Goal: Task Accomplishment & Management: Use online tool/utility

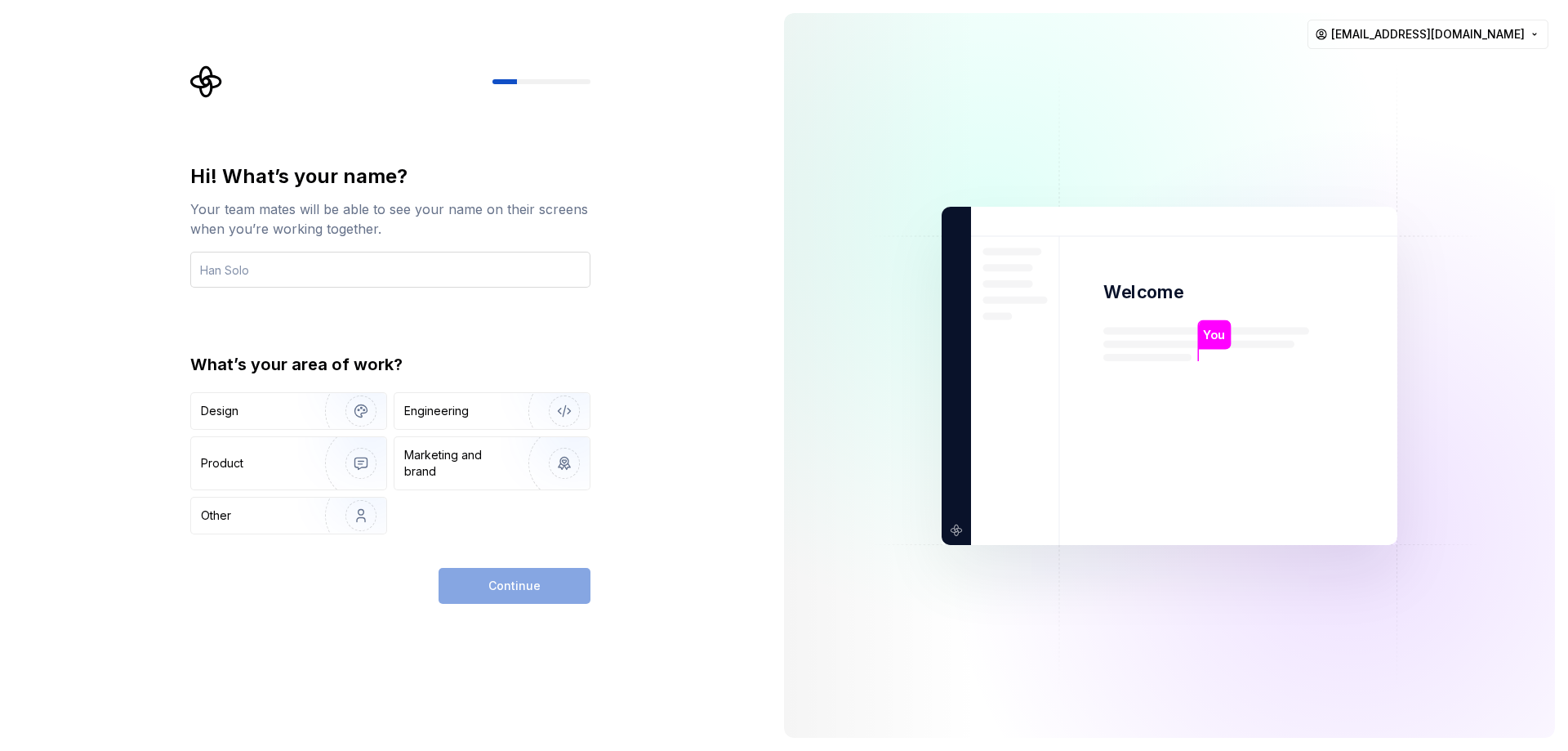
click at [333, 273] on input "text" at bounding box center [390, 269] width 400 height 36
type input "[URL][DOMAIN_NAME]"
click at [295, 409] on div "Design" at bounding box center [252, 411] width 103 height 17
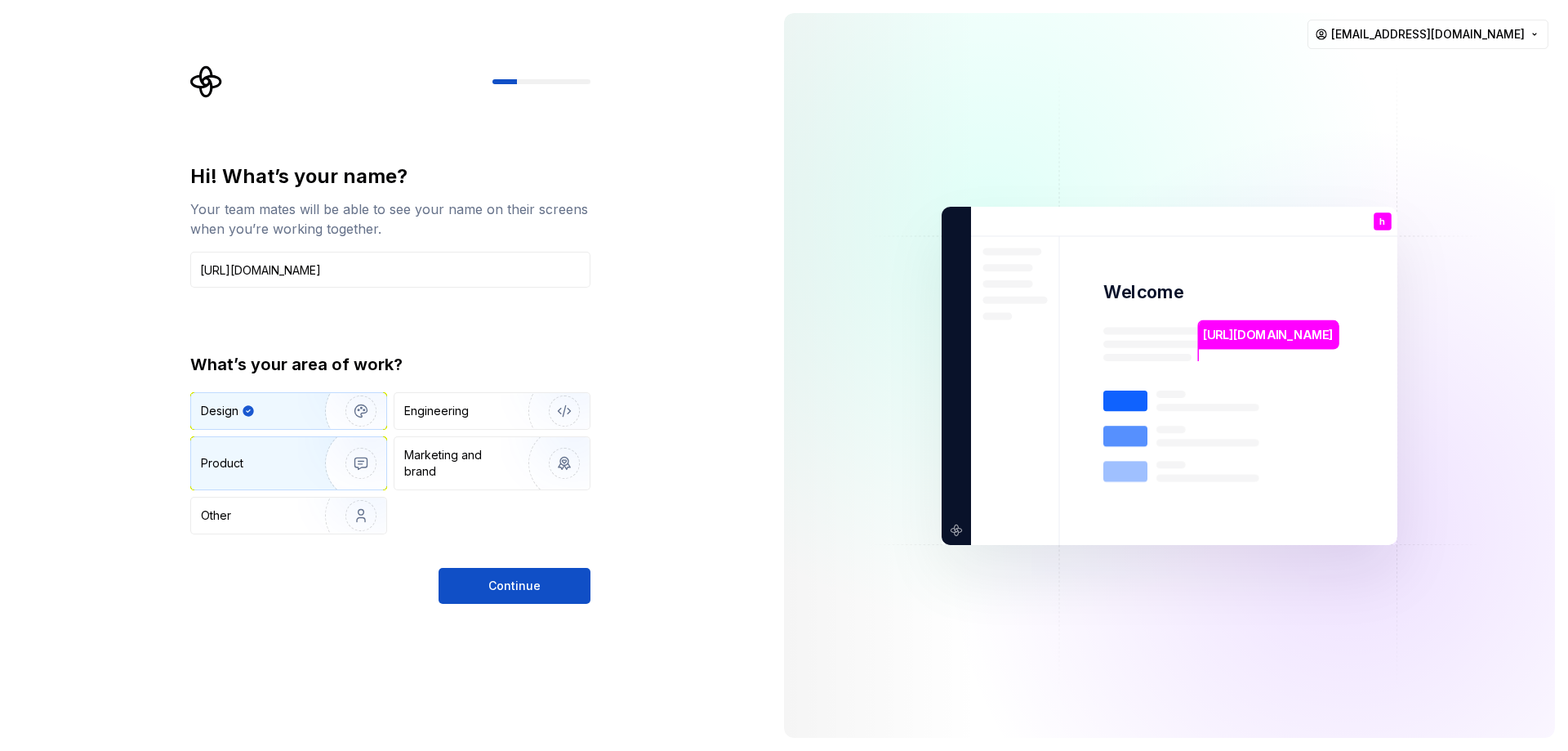
click at [286, 463] on div "Product" at bounding box center [255, 463] width 108 height 17
click at [293, 415] on div "Design" at bounding box center [252, 411] width 103 height 17
click at [476, 404] on div "Engineering" at bounding box center [469, 411] width 130 height 17
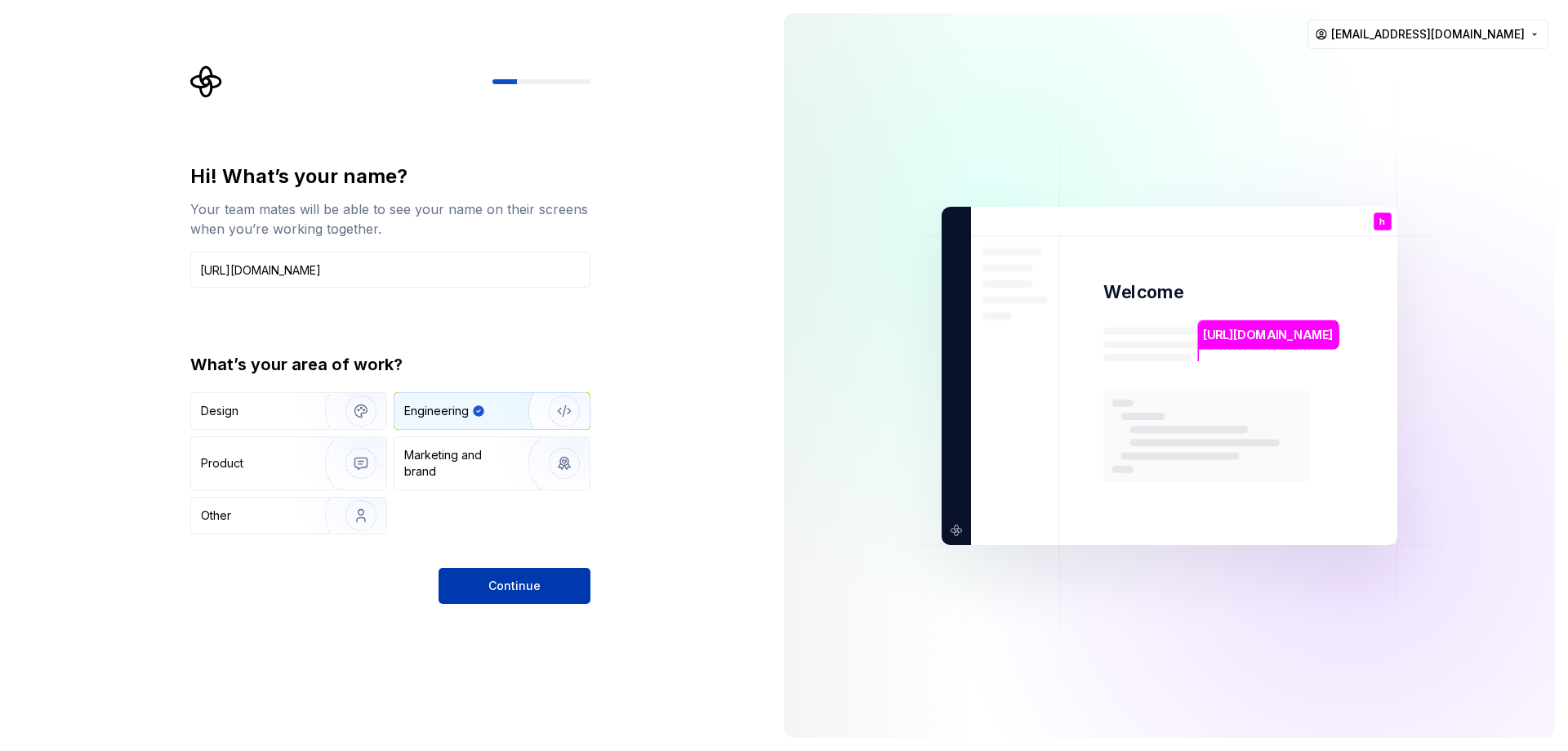
click at [528, 584] on span "Continue" at bounding box center [515, 585] width 52 height 17
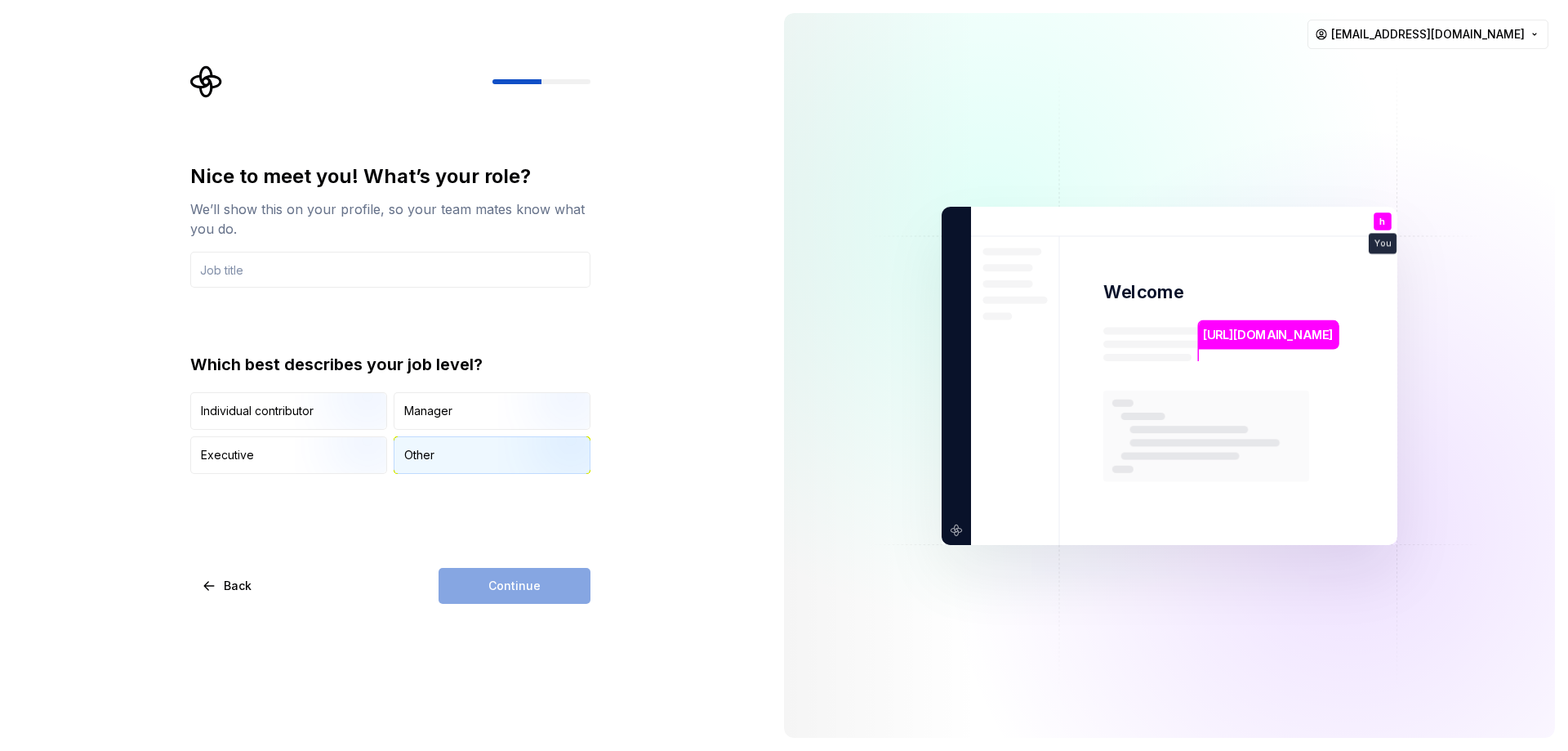
click at [472, 444] on div "Other" at bounding box center [492, 454] width 195 height 36
click at [527, 593] on div "Continue" at bounding box center [515, 585] width 152 height 36
click at [310, 407] on img "button" at bounding box center [347, 431] width 105 height 109
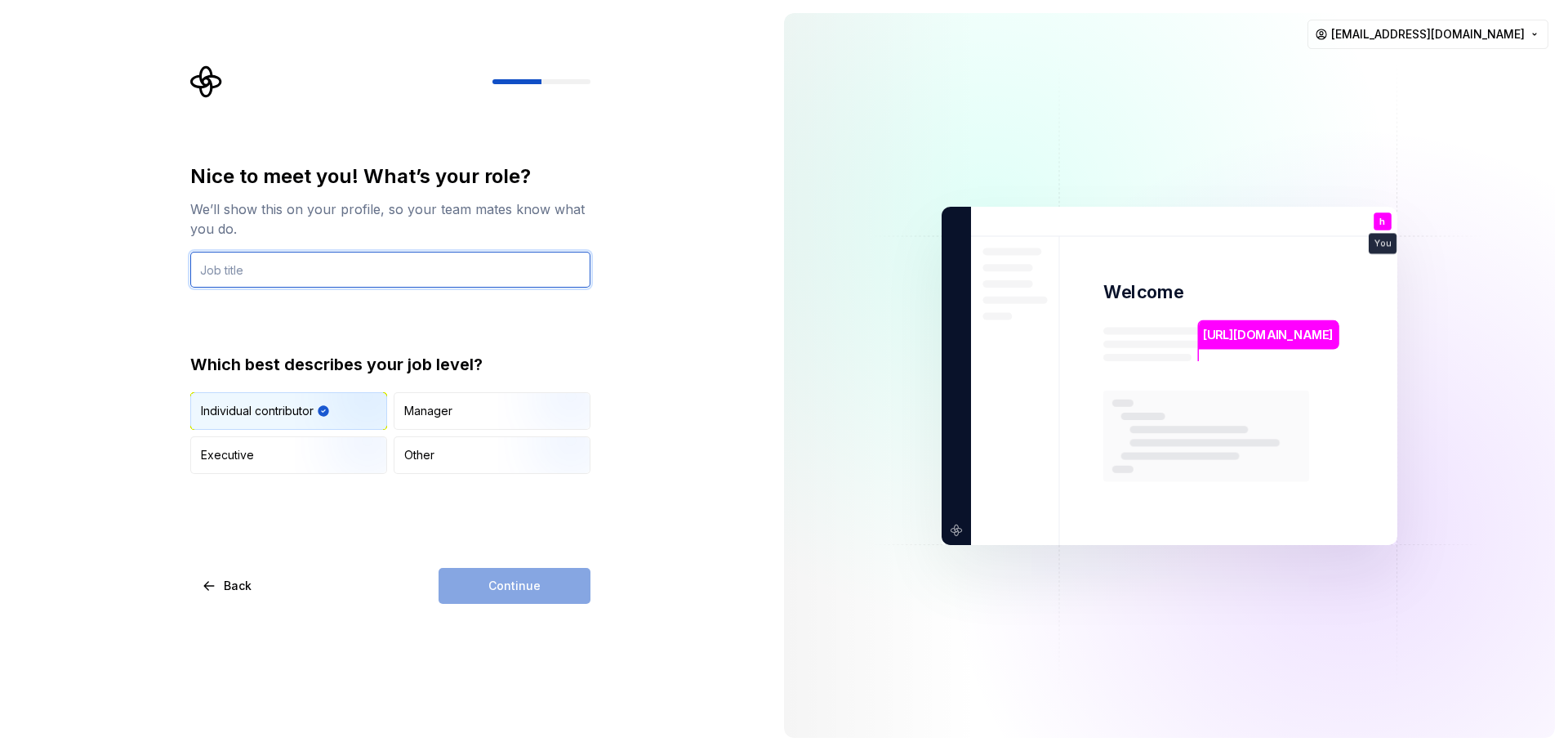
click at [366, 277] on input "text" at bounding box center [390, 269] width 400 height 36
type input "dr"
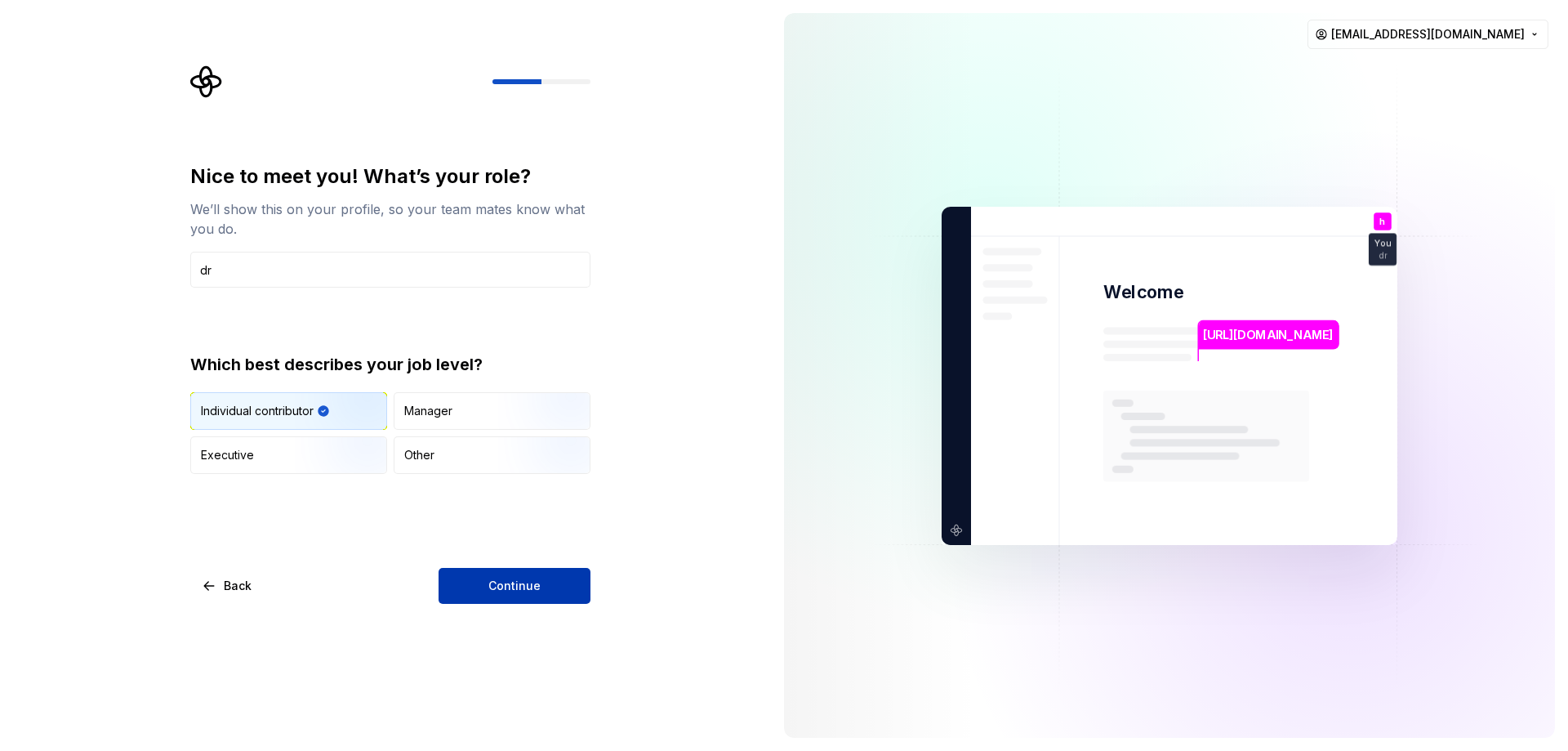
click at [496, 582] on span "Continue" at bounding box center [515, 585] width 52 height 17
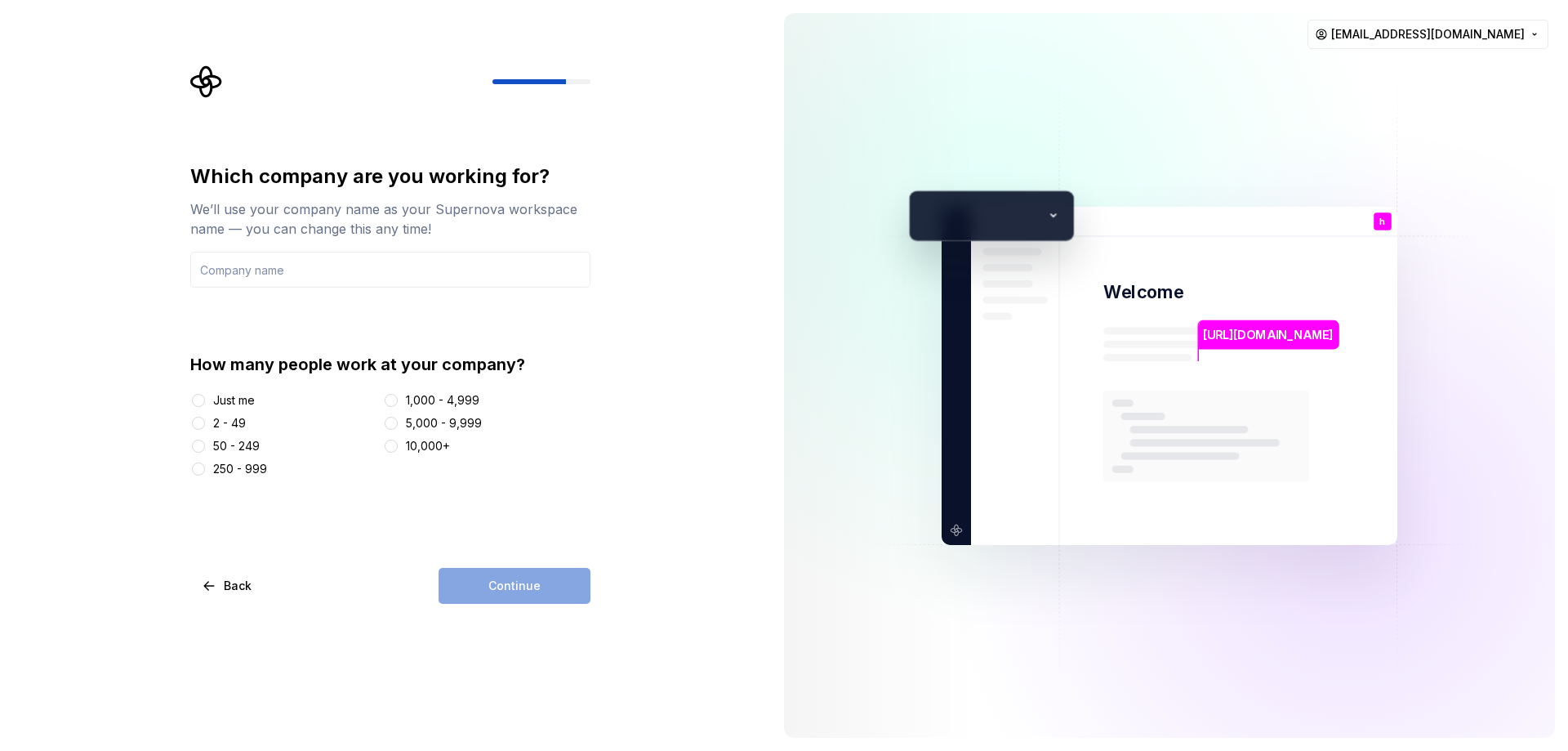
click at [208, 401] on div "Just me" at bounding box center [283, 400] width 187 height 17
click at [225, 399] on div "Just me" at bounding box center [234, 400] width 42 height 17
click at [205, 399] on button "Just me" at bounding box center [198, 399] width 13 height 13
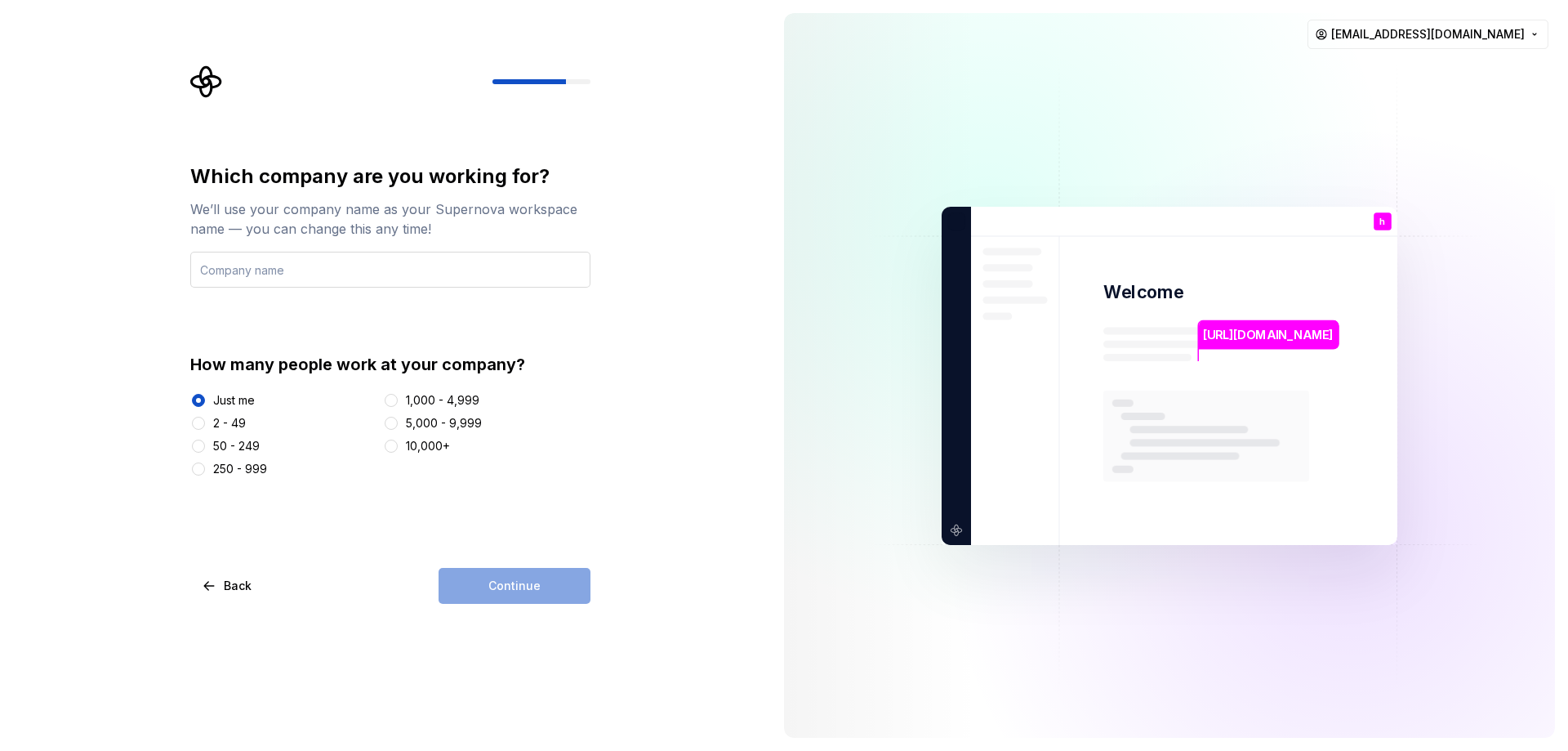
click at [315, 265] on input "text" at bounding box center [390, 269] width 400 height 36
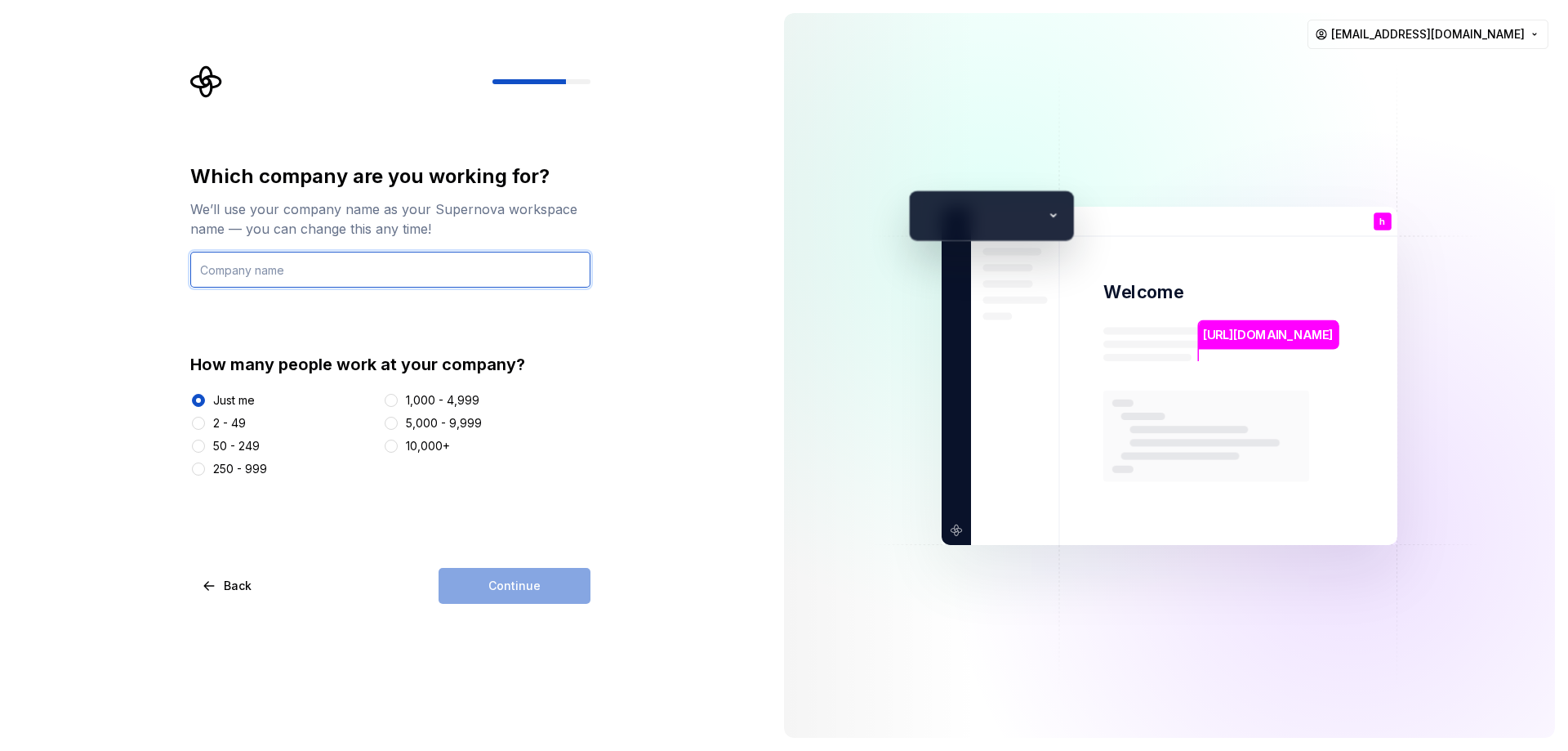
type input "draybolit"
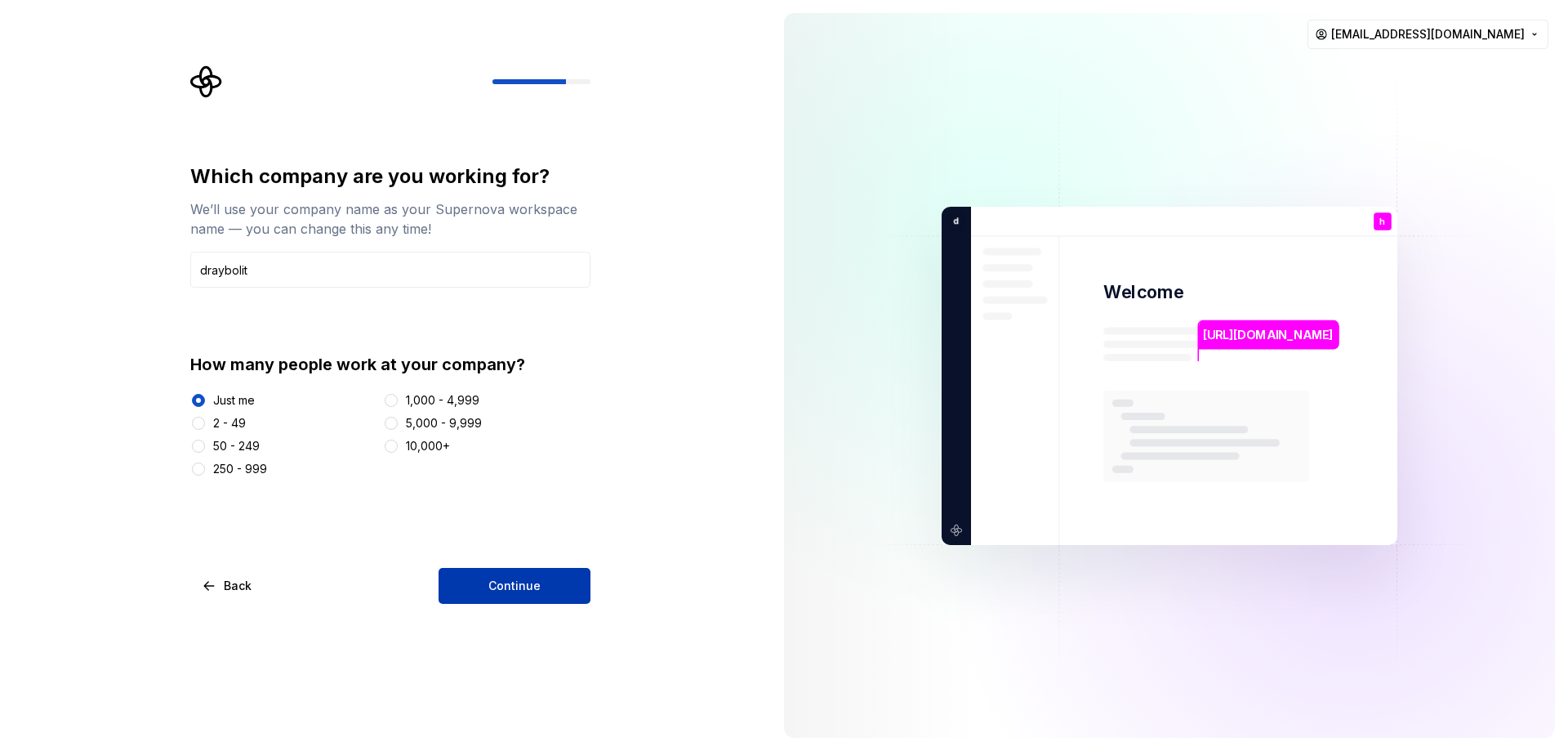
click at [539, 594] on button "Continue" at bounding box center [515, 585] width 152 height 36
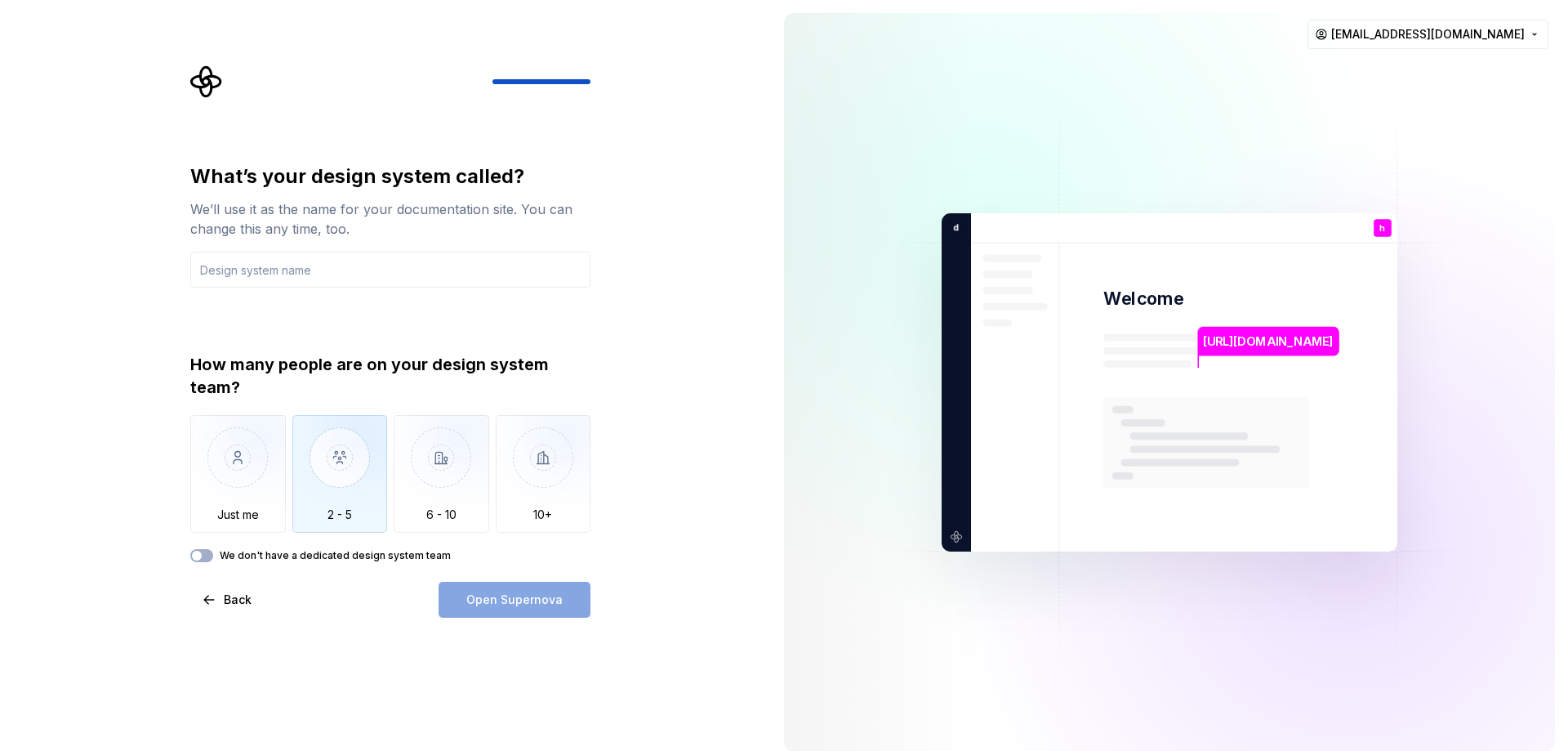
click at [363, 457] on img "button" at bounding box center [340, 469] width 96 height 109
click at [351, 270] on input "text" at bounding box center [390, 269] width 400 height 36
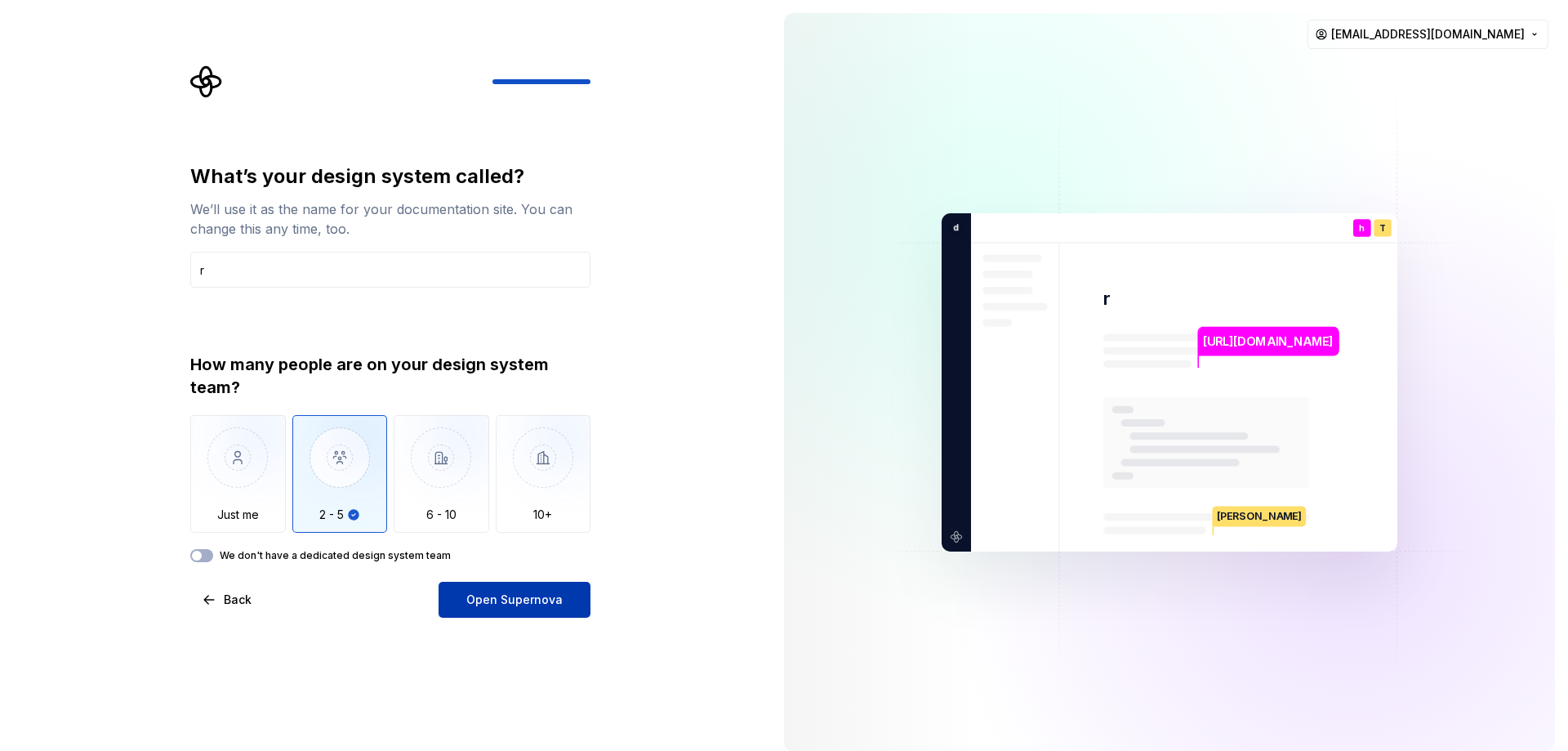
click at [496, 586] on button "Open Supernova" at bounding box center [515, 599] width 152 height 36
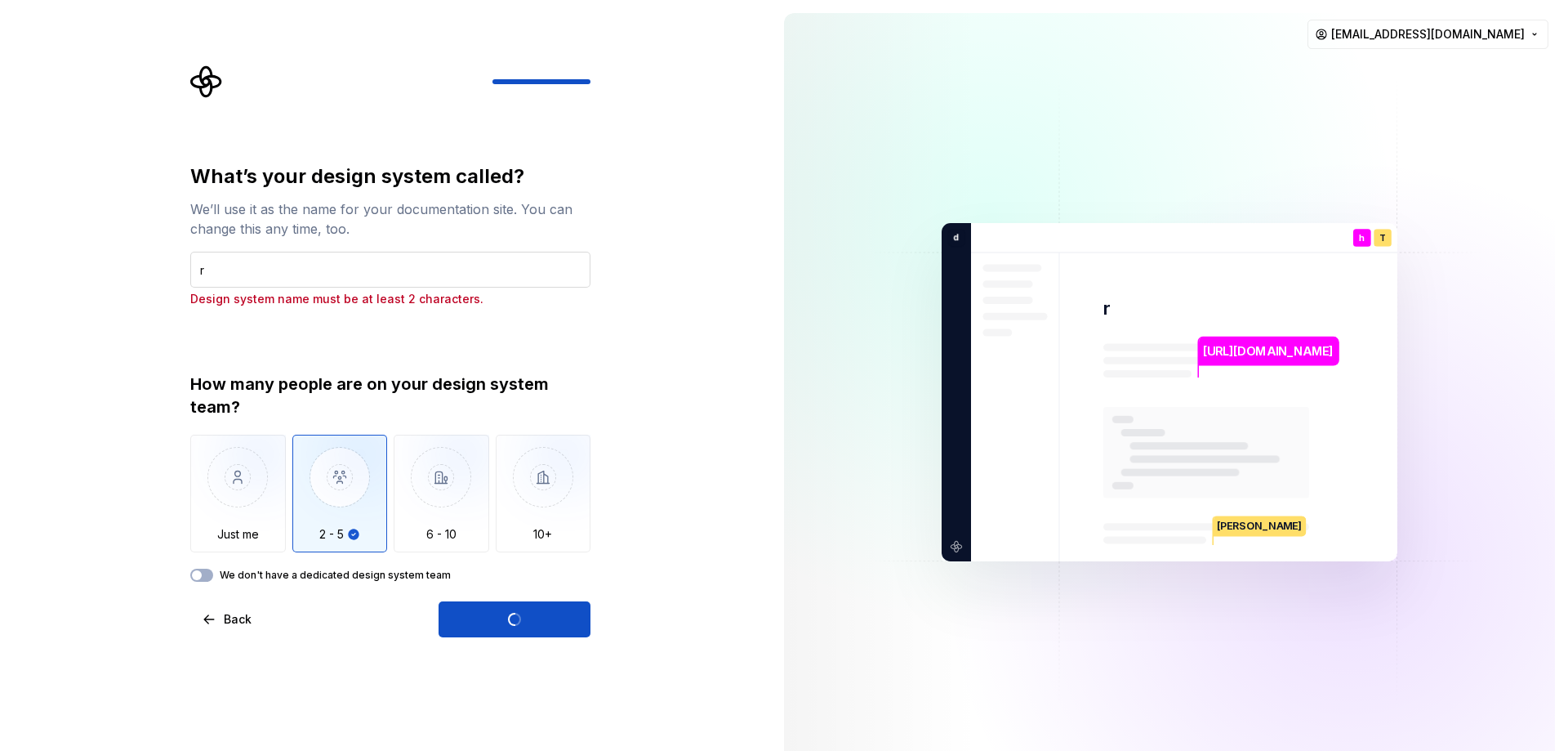
click at [304, 264] on input "r" at bounding box center [390, 269] width 400 height 36
type input "rdsf"
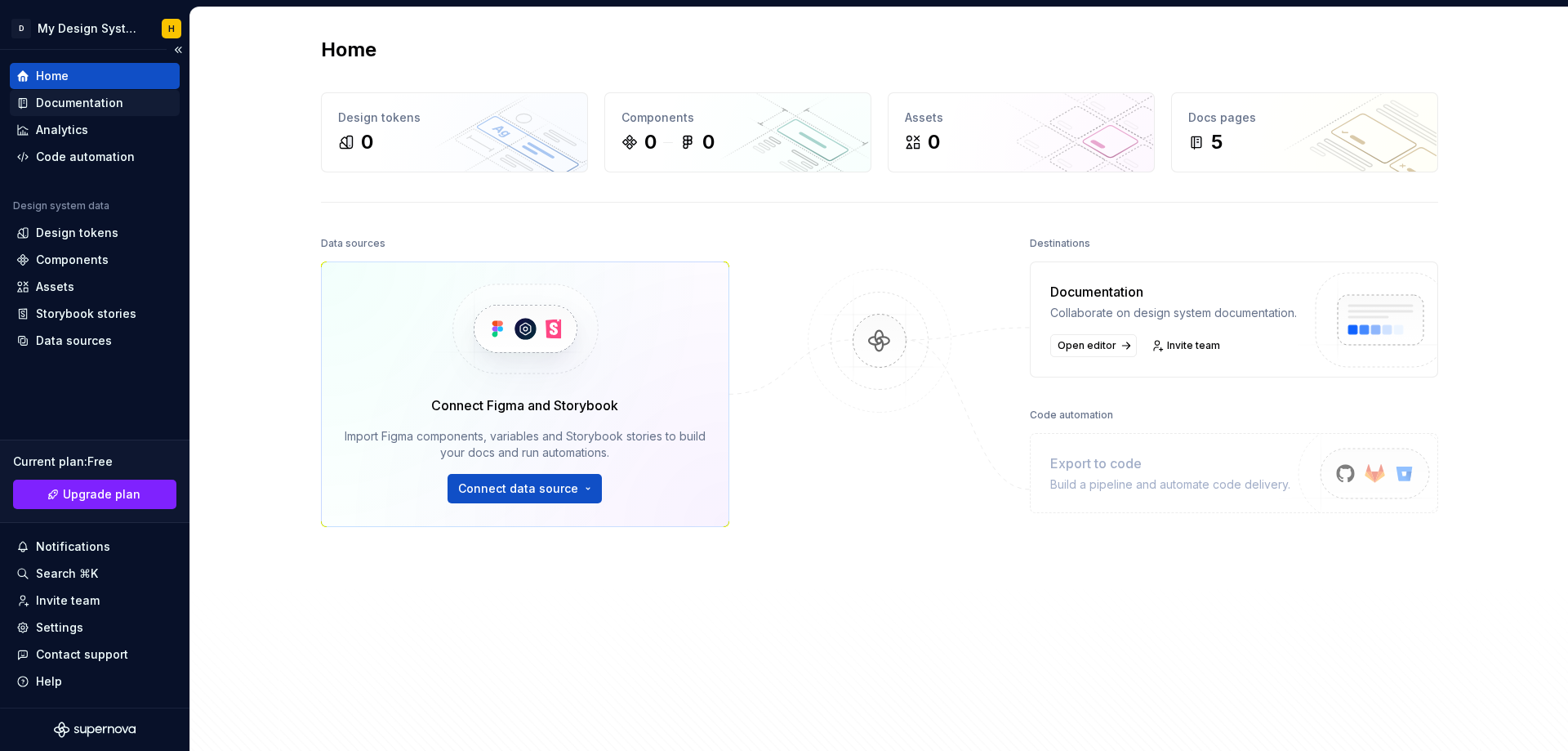
click at [71, 105] on div "Documentation" at bounding box center [79, 103] width 87 height 17
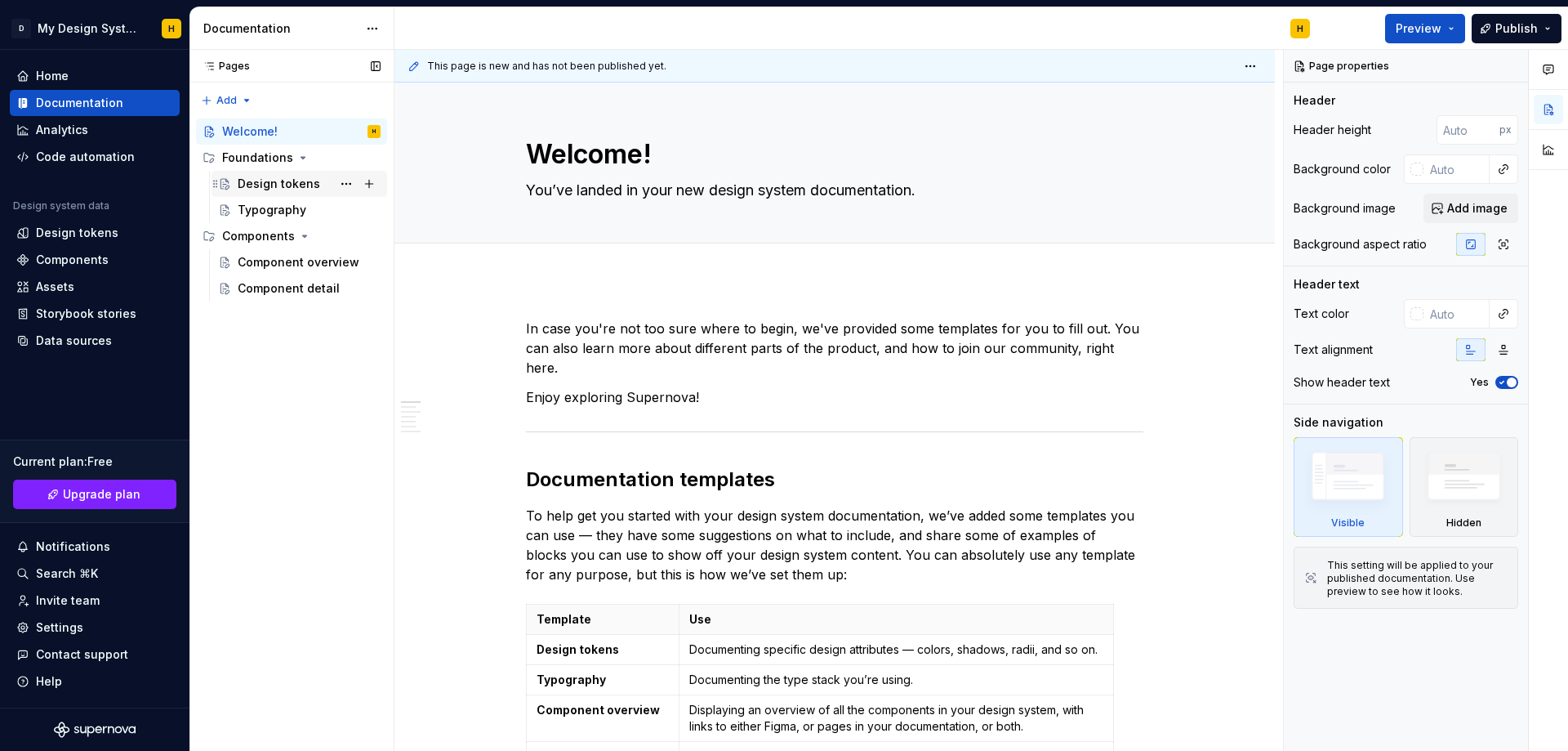
click at [296, 187] on div "Design tokens" at bounding box center [279, 183] width 83 height 17
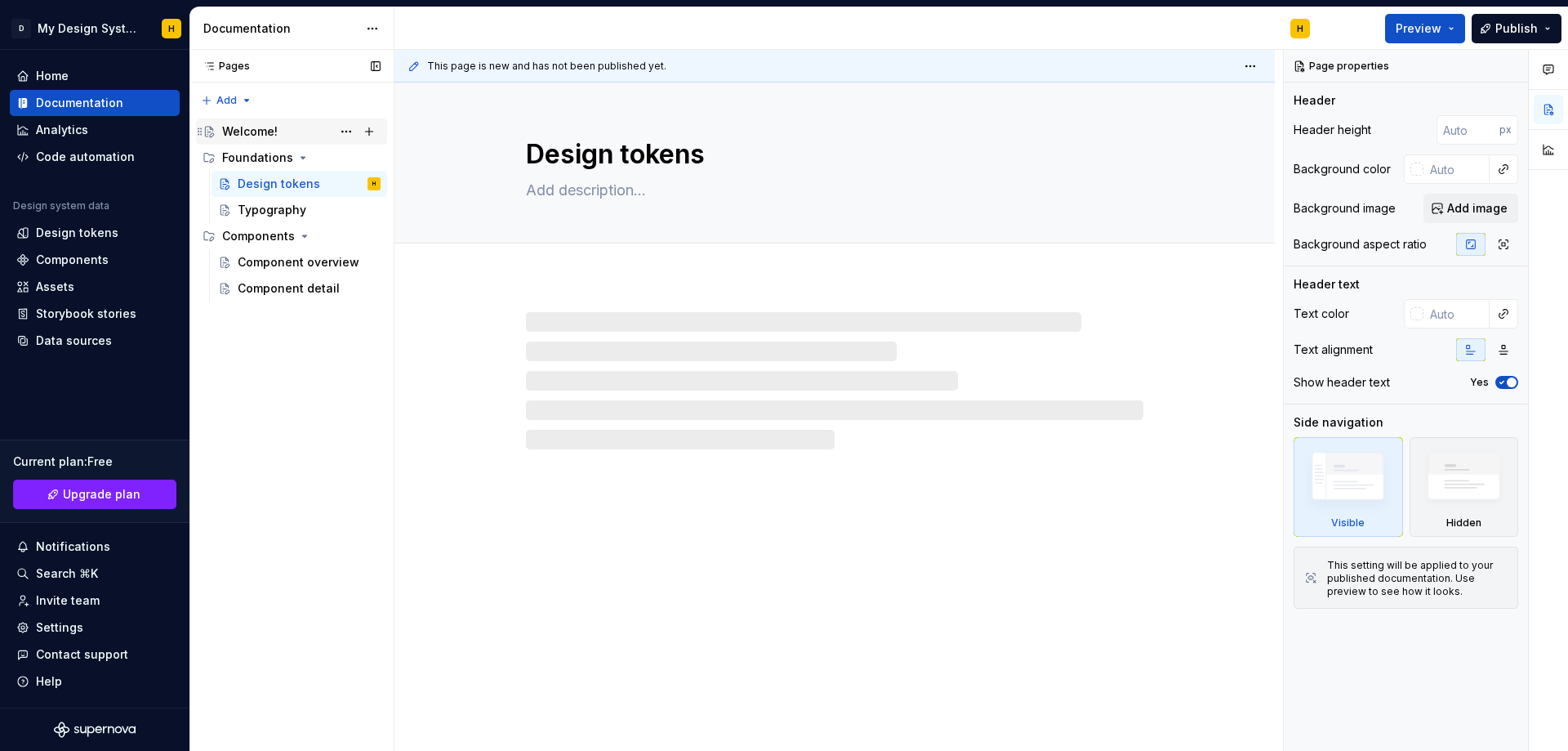
click at [276, 130] on div "Welcome!" at bounding box center [250, 131] width 56 height 17
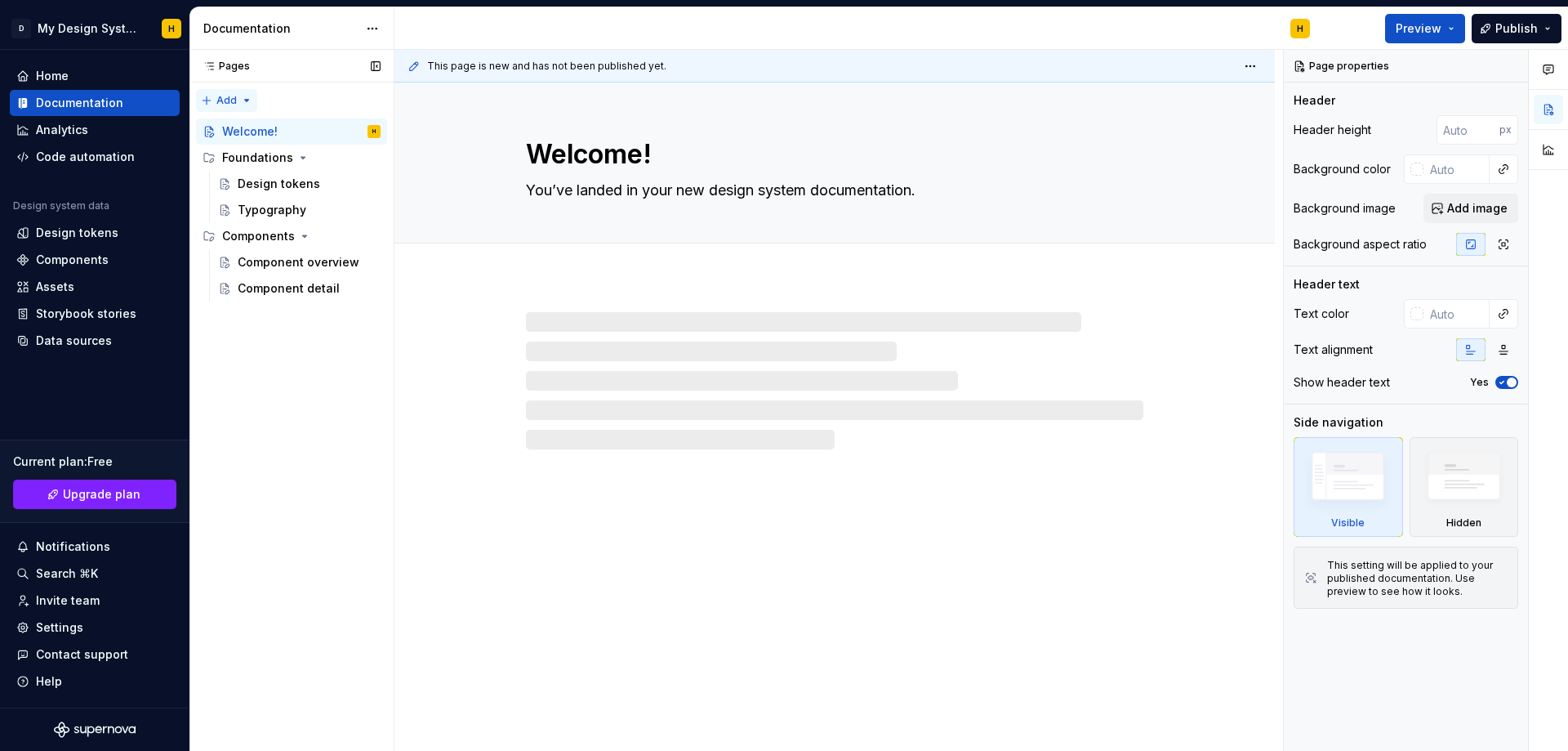
click at [240, 99] on div "Pages Pages Add Accessibility guide for tree Page tree. Navigate the tree with …" at bounding box center [291, 400] width 204 height 701
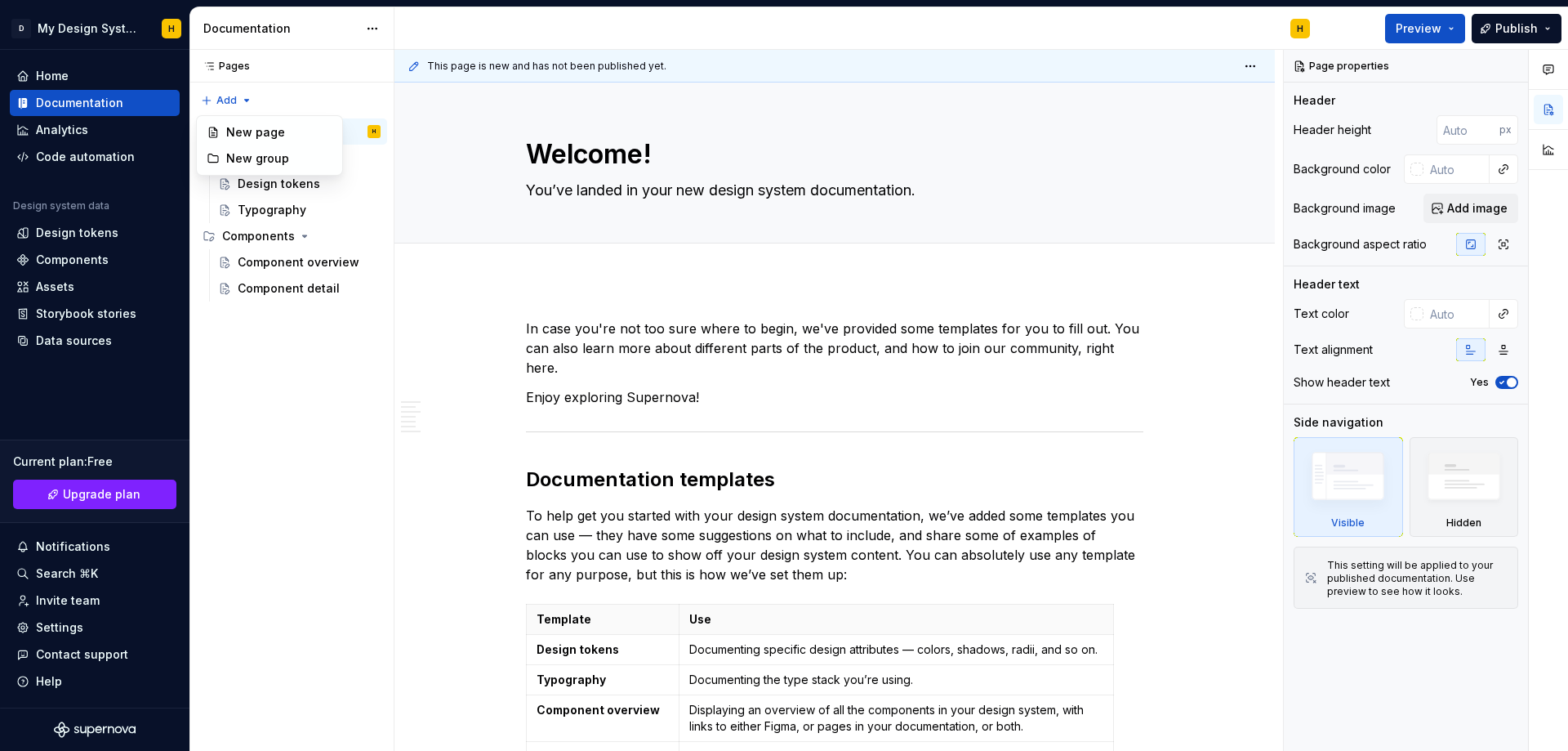
click at [876, 160] on html "D My Design System H Home Documentation Analytics Code automation Design system…" at bounding box center [784, 375] width 1568 height 751
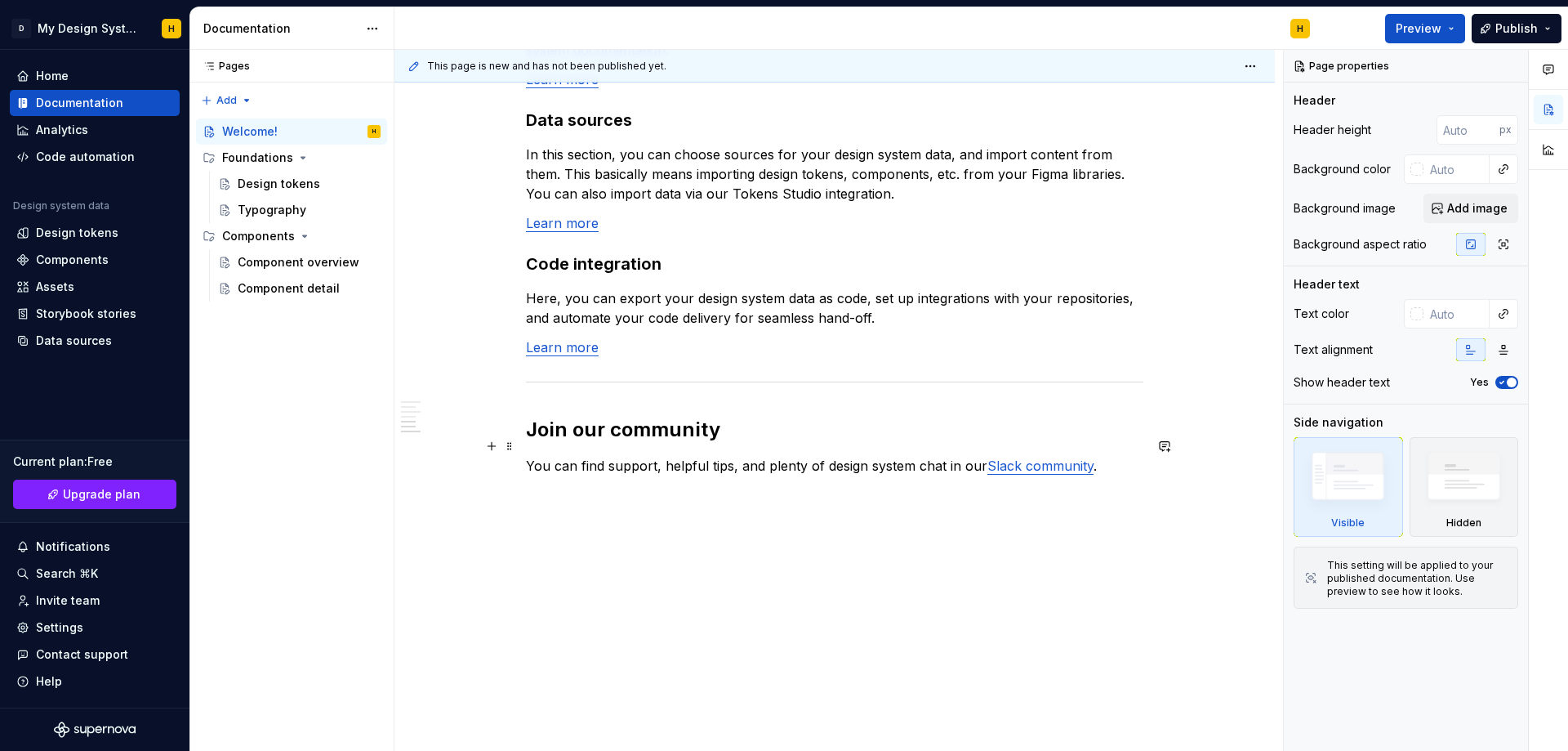
scroll to position [1315, 0]
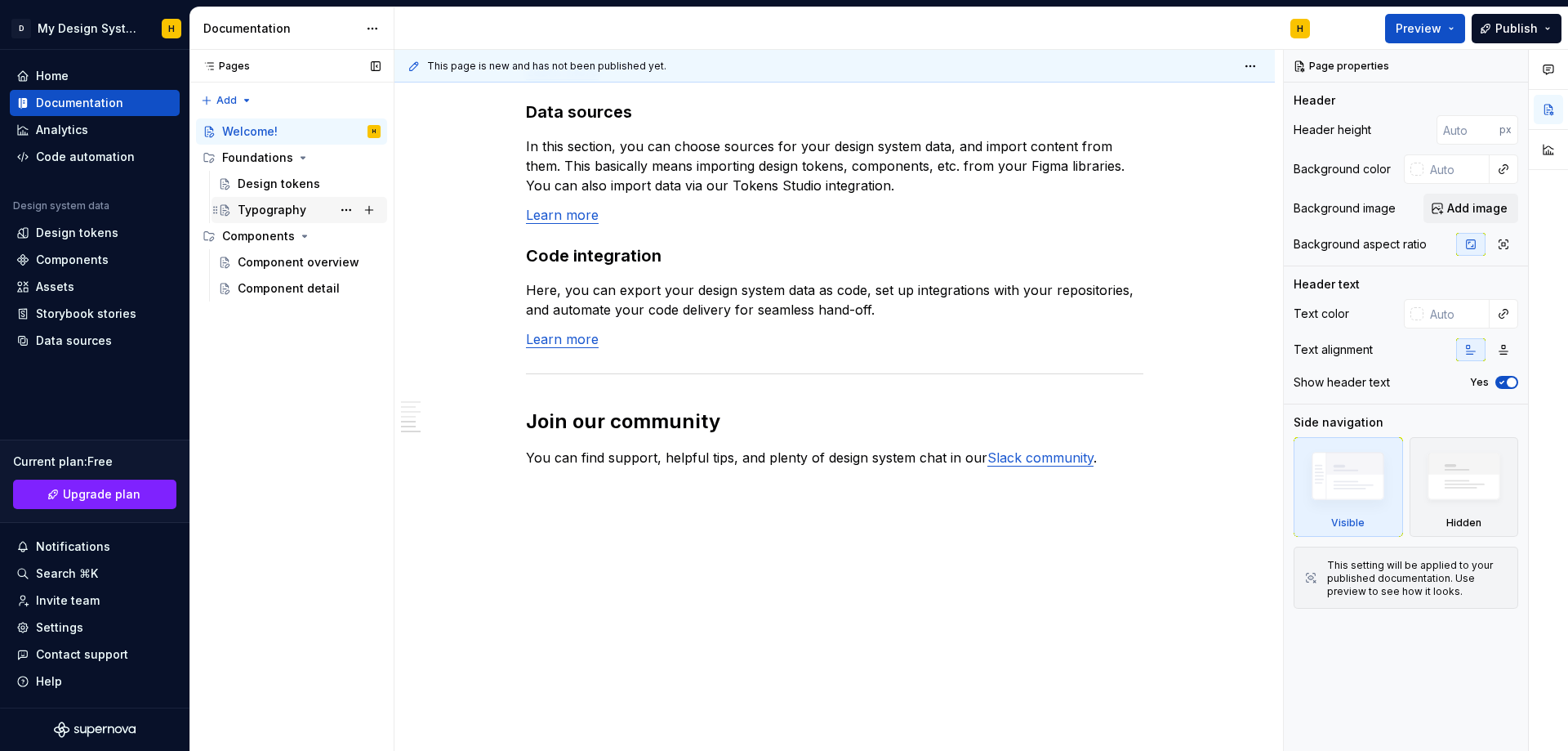
click at [288, 204] on div "Typography" at bounding box center [272, 209] width 69 height 17
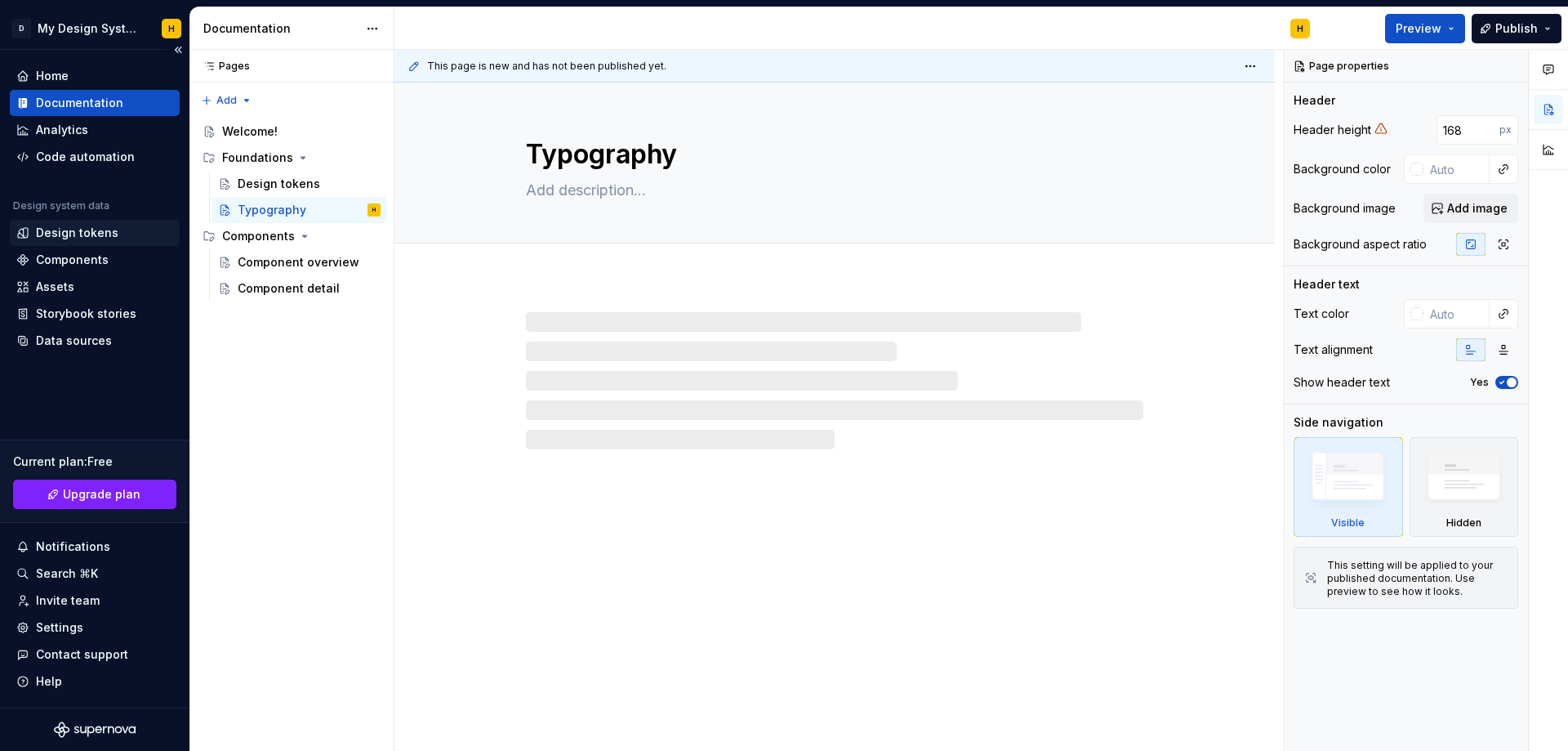
click at [61, 225] on div "Design tokens" at bounding box center [77, 233] width 83 height 17
type textarea "*"
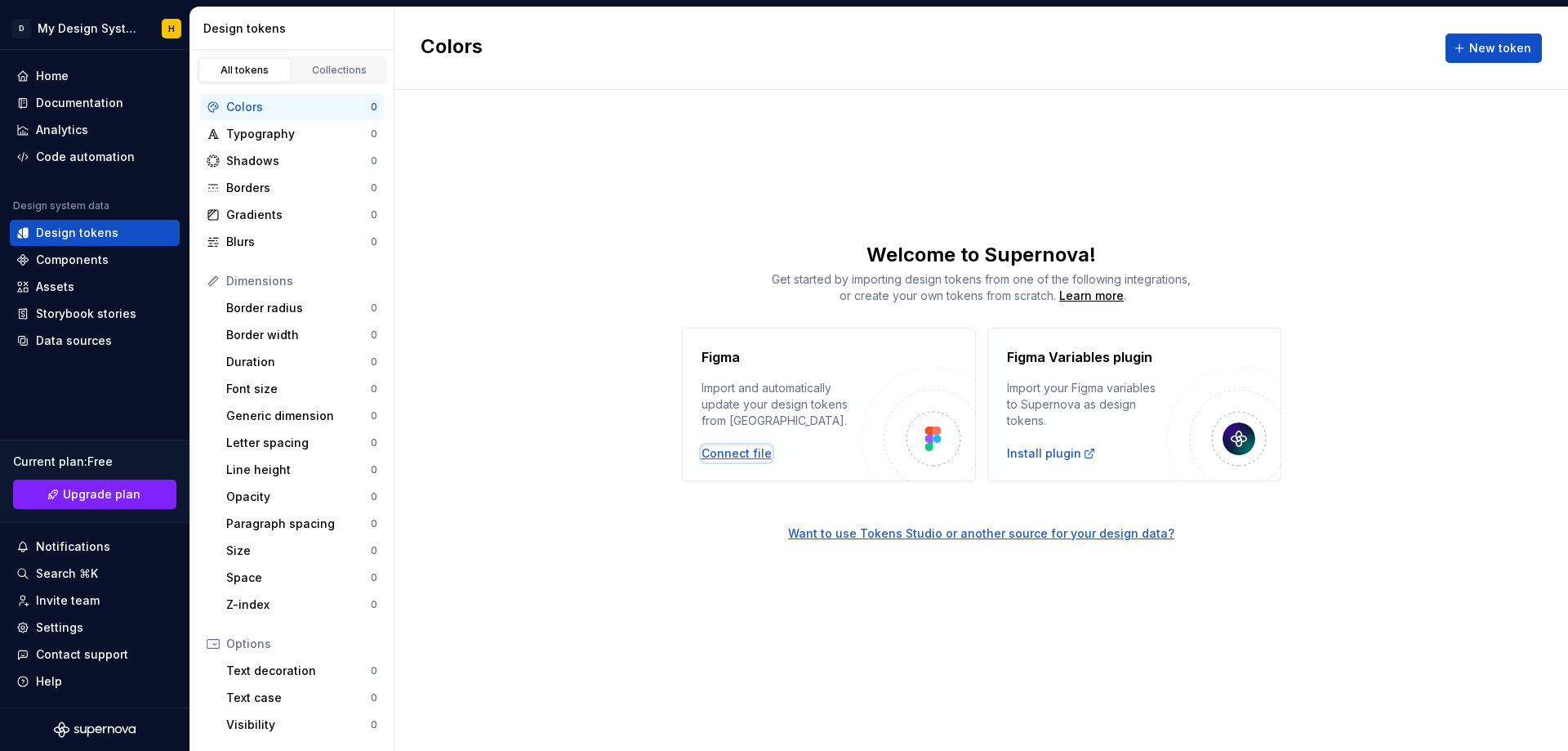
click at [737, 453] on div "Connect file" at bounding box center [736, 453] width 71 height 17
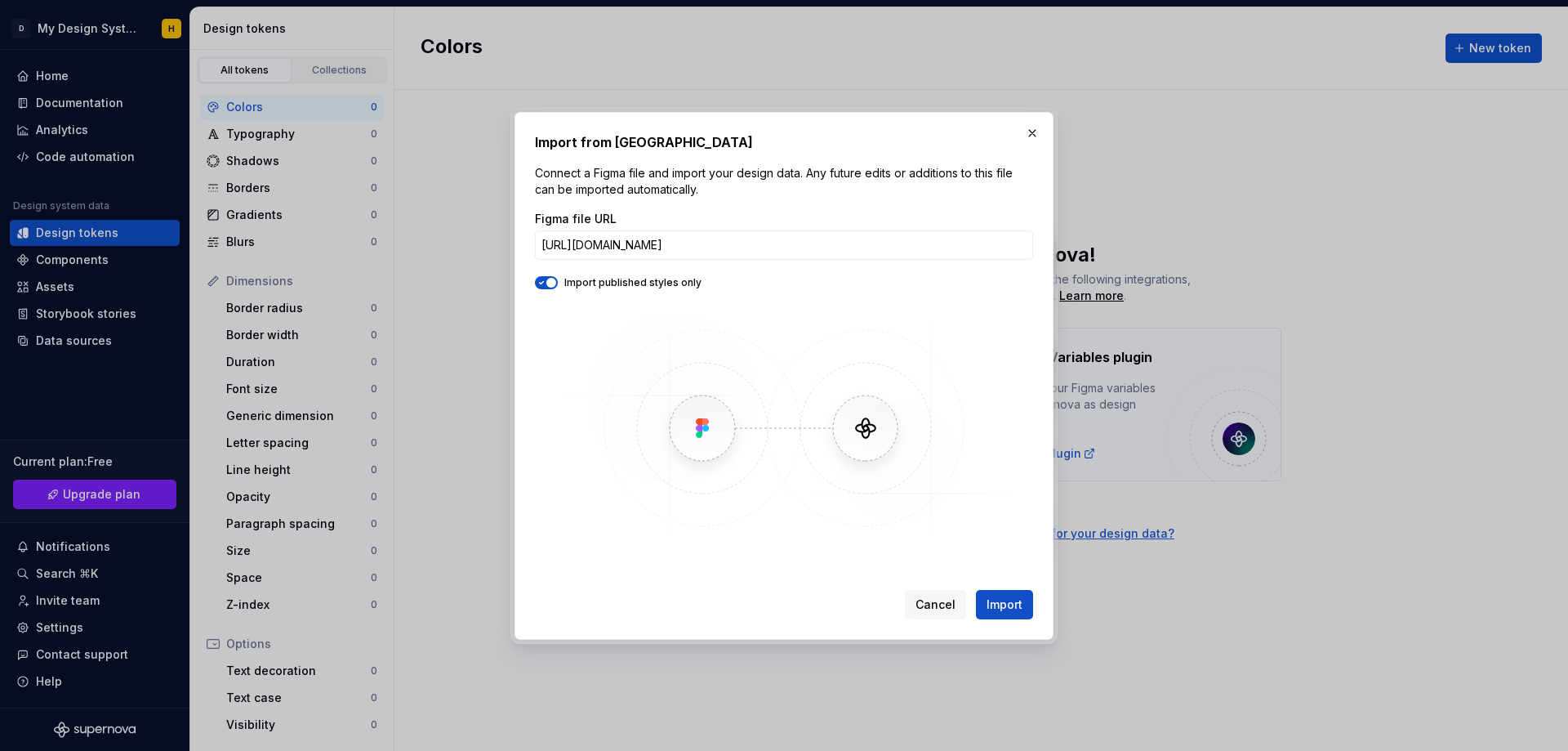
scroll to position [0, 274]
type input "[URL][DOMAIN_NAME]"
click at [1006, 600] on span "Import" at bounding box center [1004, 604] width 36 height 17
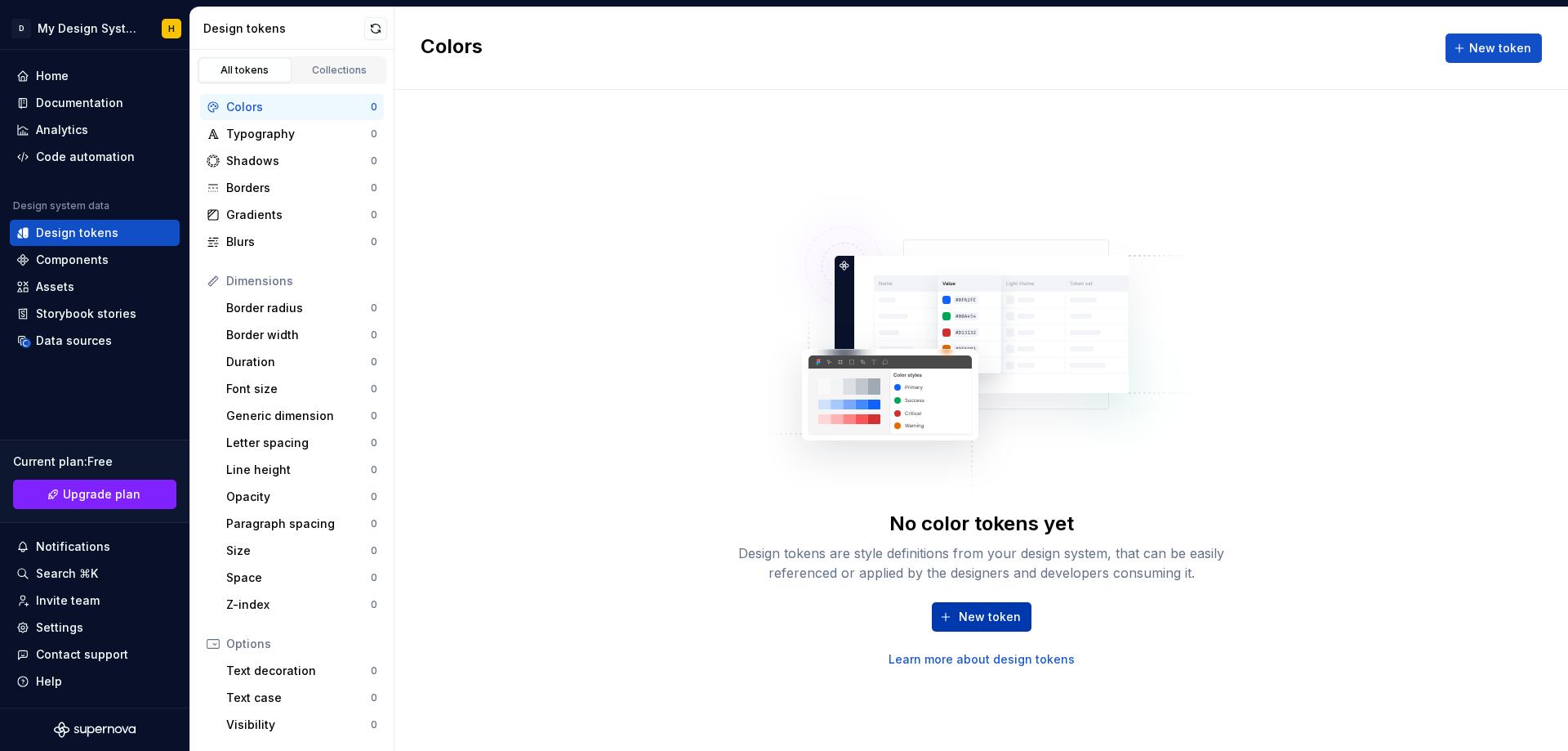
click at [985, 618] on span "New token" at bounding box center [989, 617] width 62 height 17
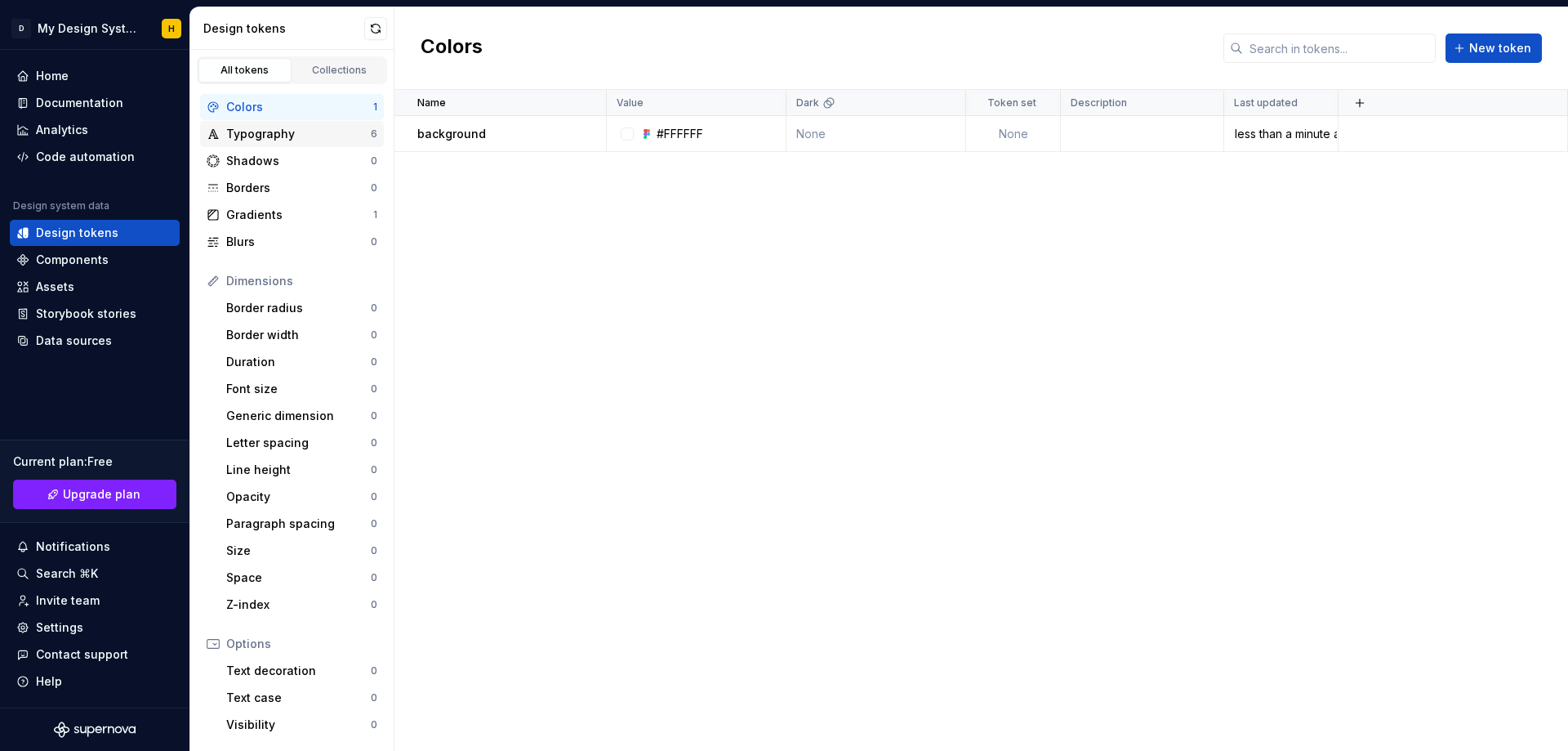
click at [259, 133] on div "Typography" at bounding box center [298, 133] width 145 height 17
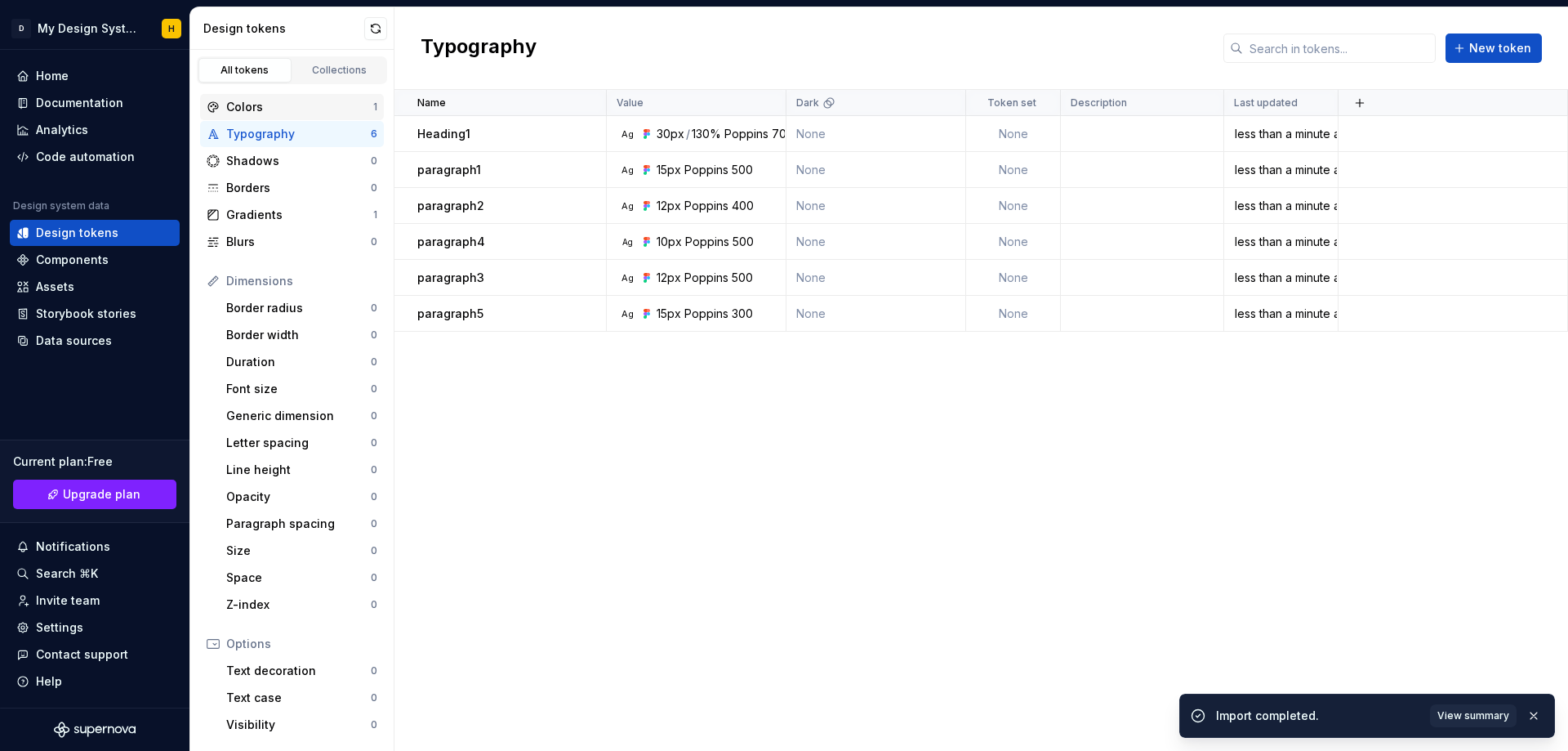
click at [276, 102] on div "Colors" at bounding box center [299, 106] width 147 height 17
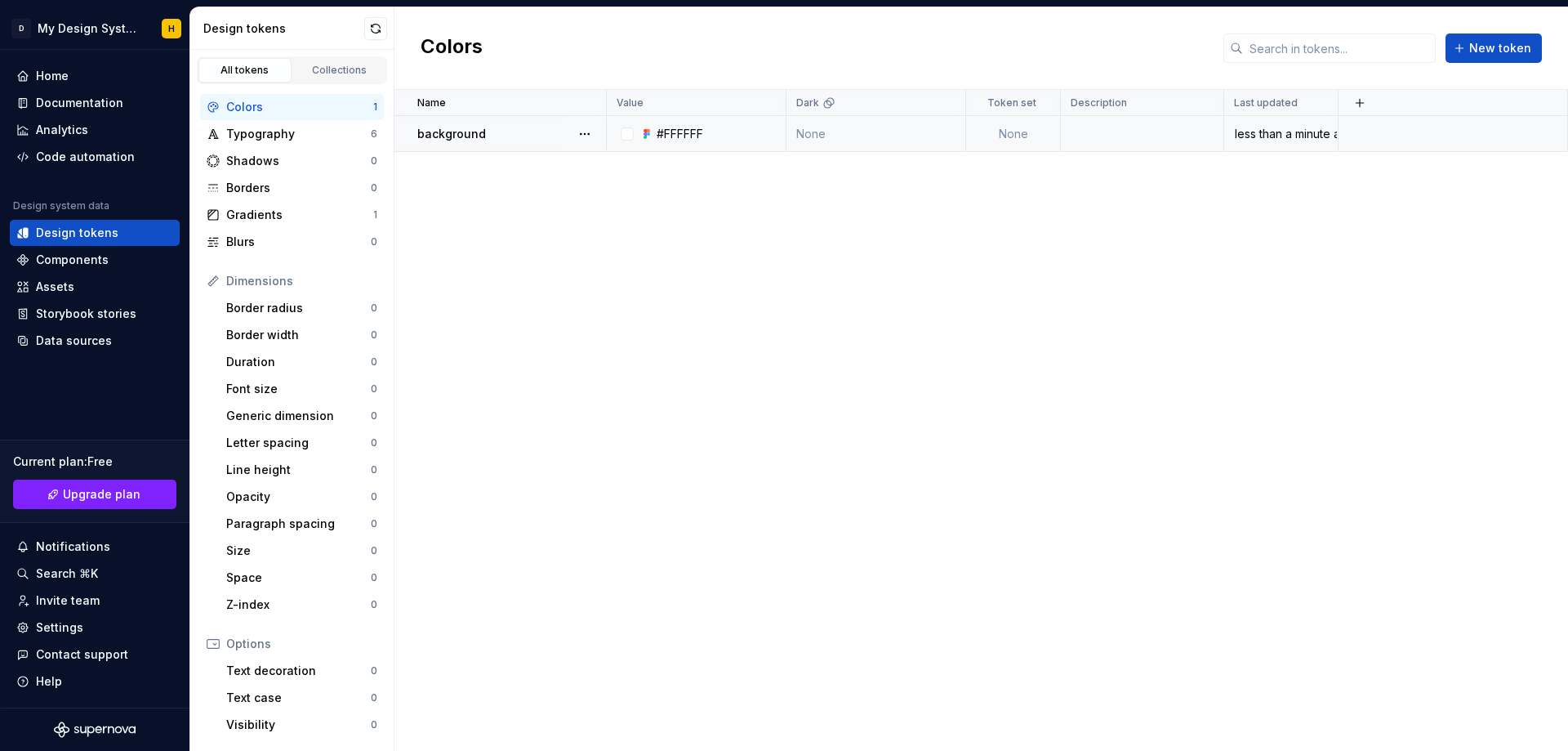
click at [630, 135] on div at bounding box center [627, 133] width 13 height 13
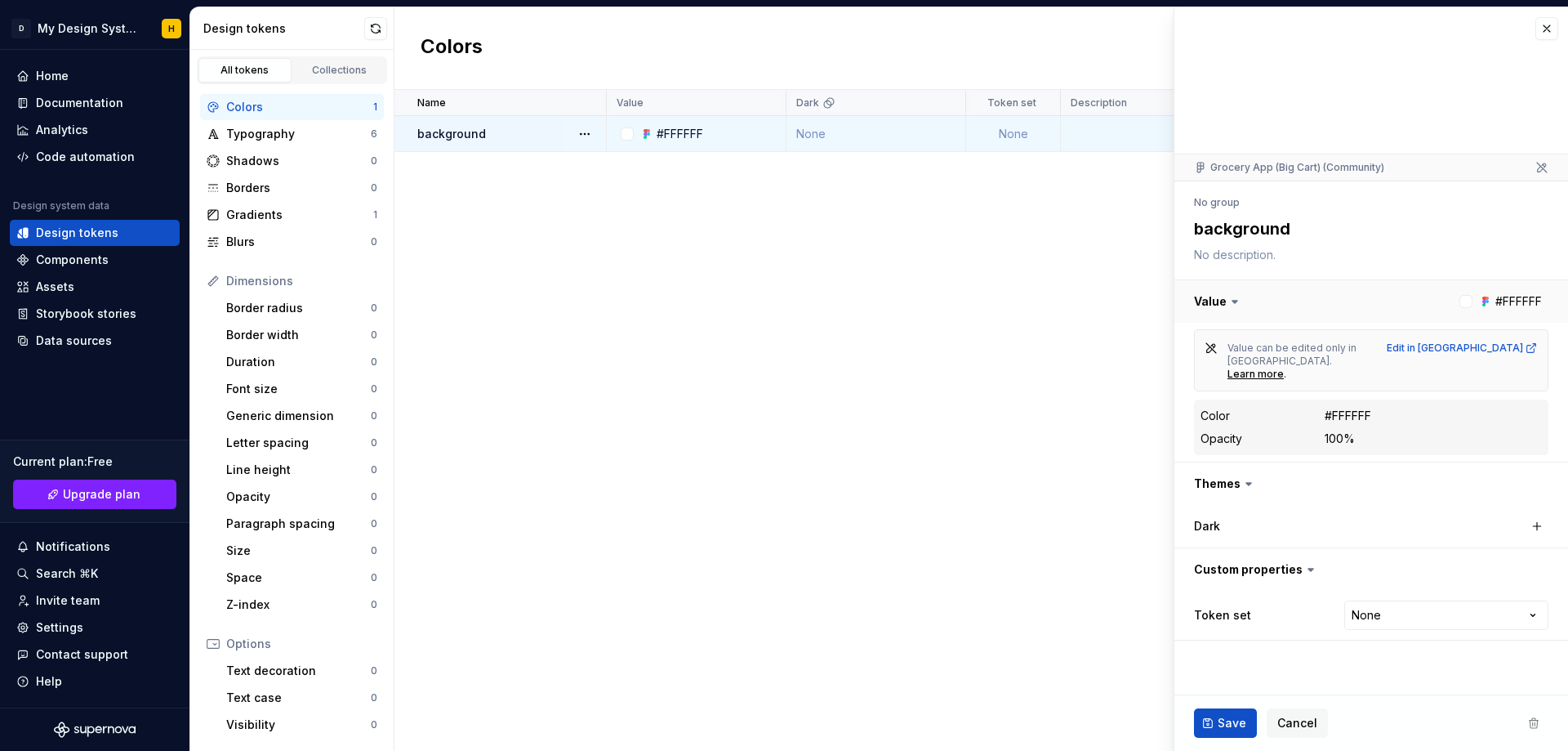
click at [1473, 298] on button "button" at bounding box center [1371, 301] width 393 height 43
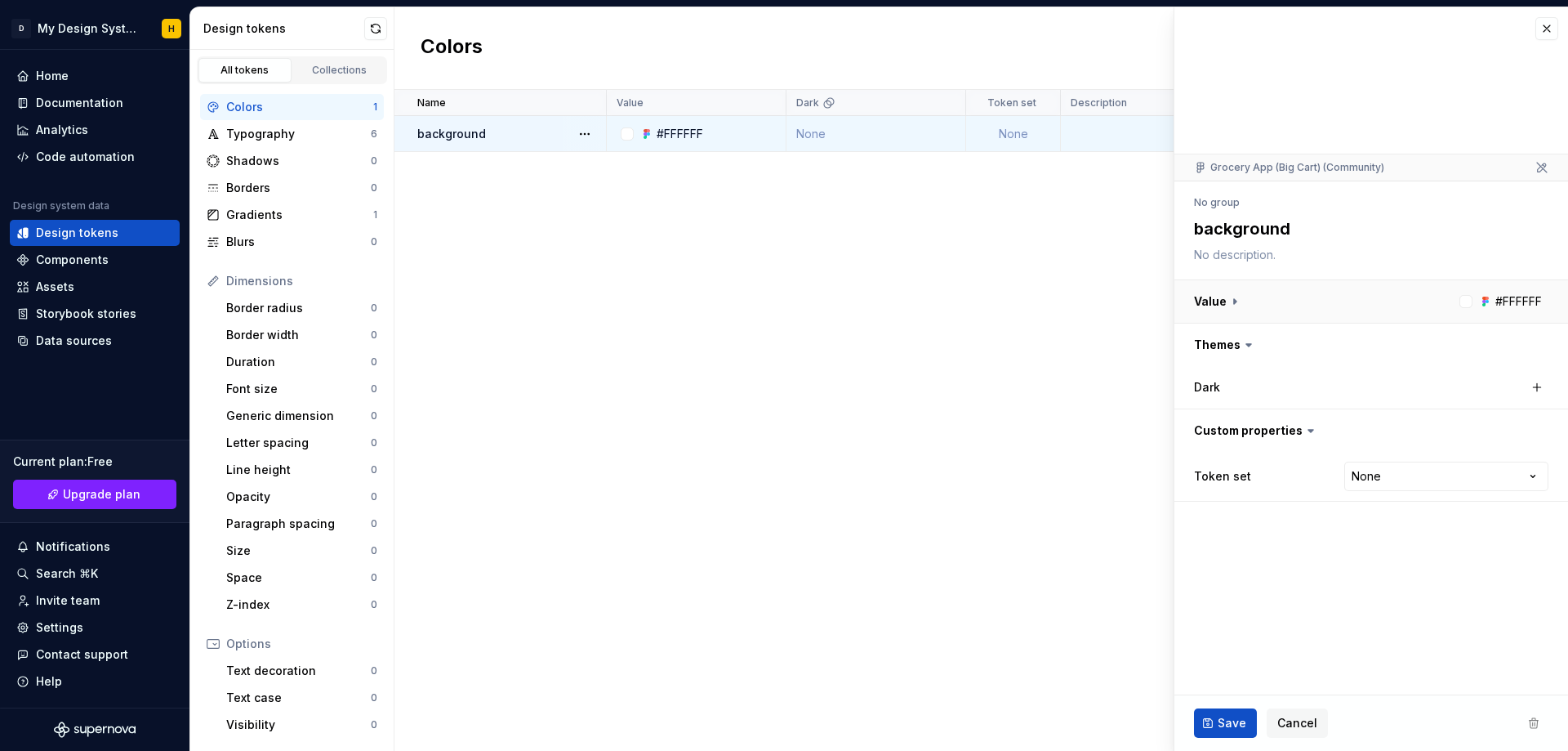
click at [1473, 298] on button "button" at bounding box center [1371, 301] width 393 height 43
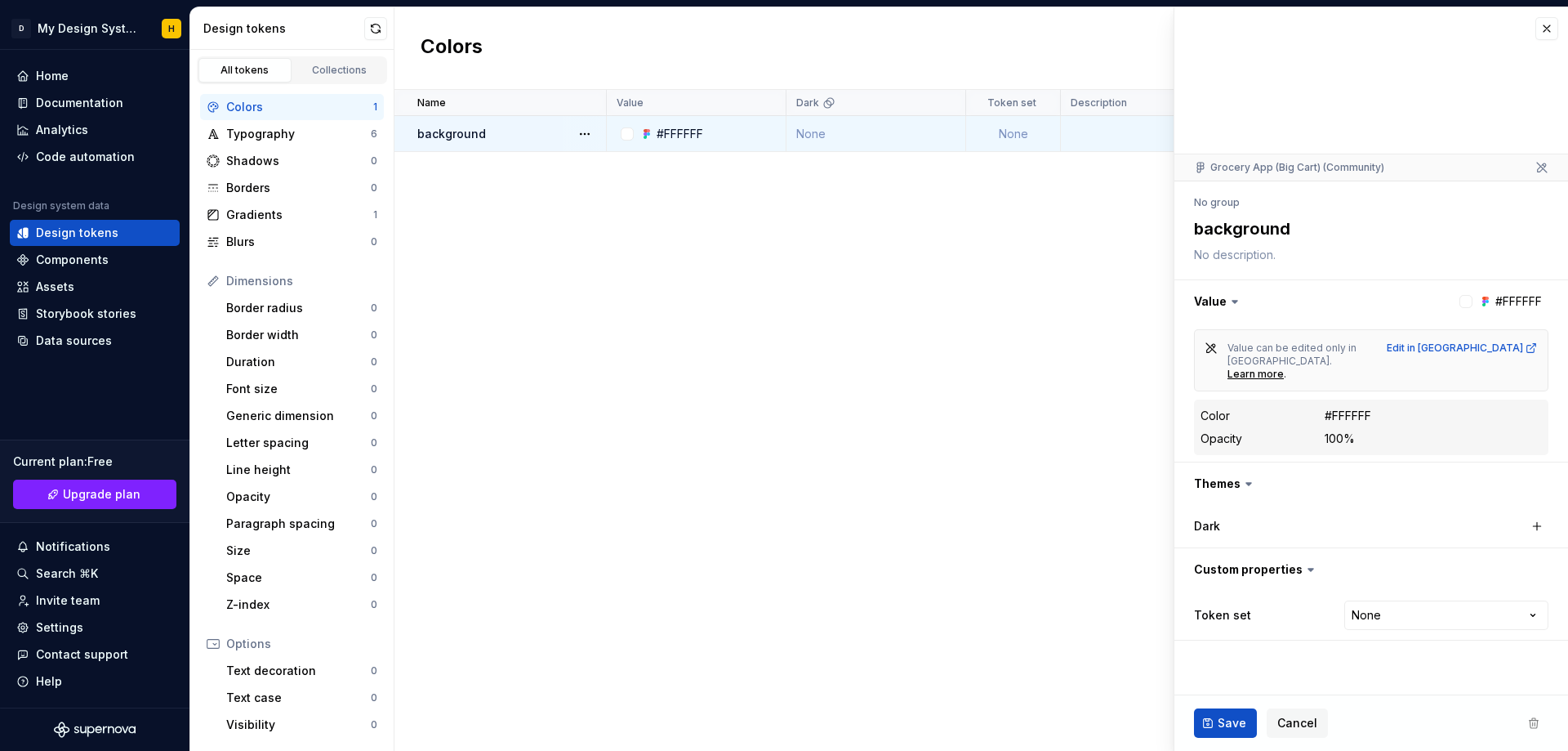
click at [1357, 407] on div "#FFFFFF" at bounding box center [1347, 415] width 46 height 17
drag, startPoint x: 1394, startPoint y: 391, endPoint x: 1334, endPoint y: 389, distance: 60.0
click at [1333, 407] on dd "#FFFFFF" at bounding box center [1433, 415] width 217 height 17
click at [1527, 579] on html "D My Design System H Home Documentation Analytics Code automation Design system…" at bounding box center [784, 375] width 1568 height 751
click at [1505, 303] on html "D My Design System H Home Documentation Analytics Code automation Design system…" at bounding box center [784, 375] width 1568 height 751
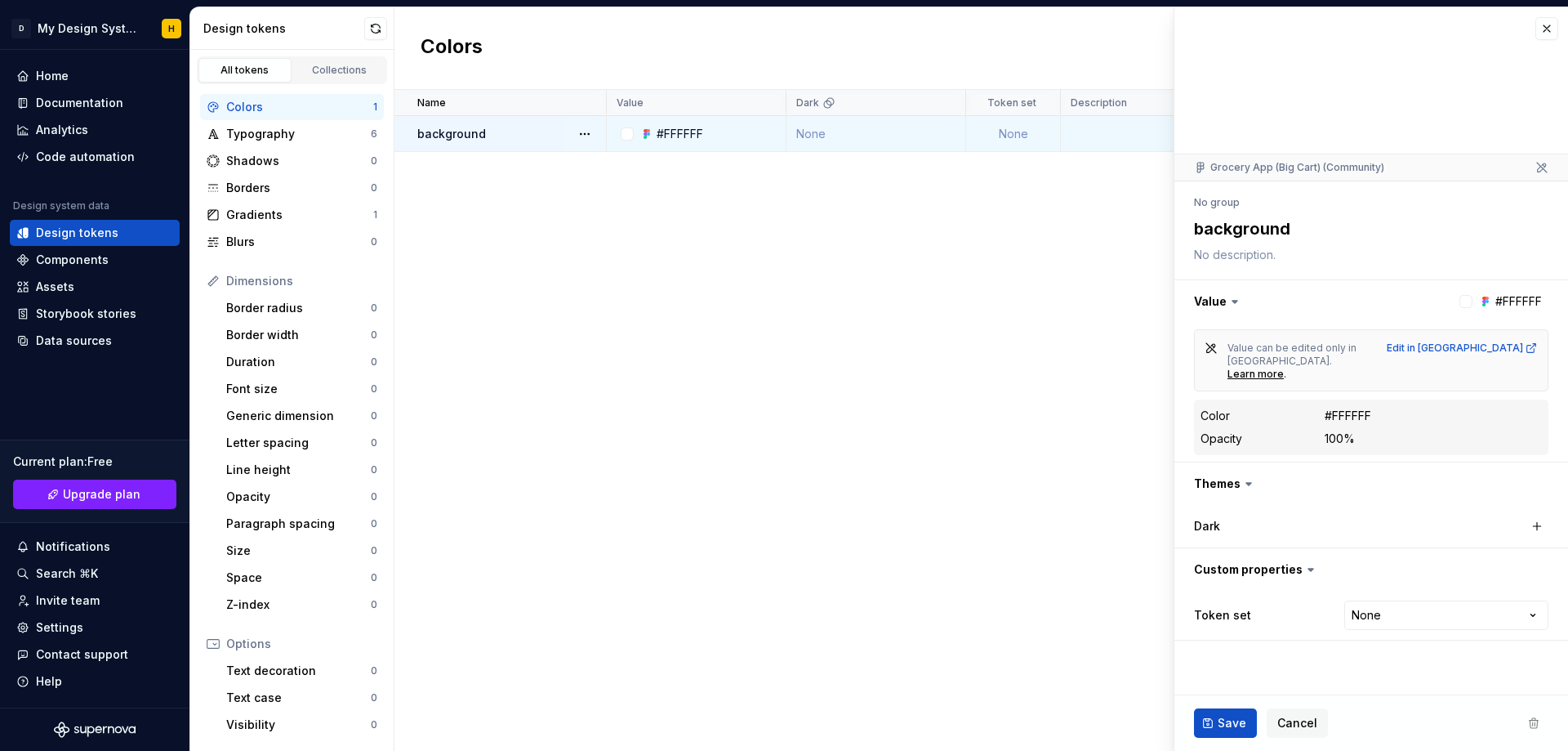
click at [1505, 303] on button "button" at bounding box center [1371, 301] width 393 height 43
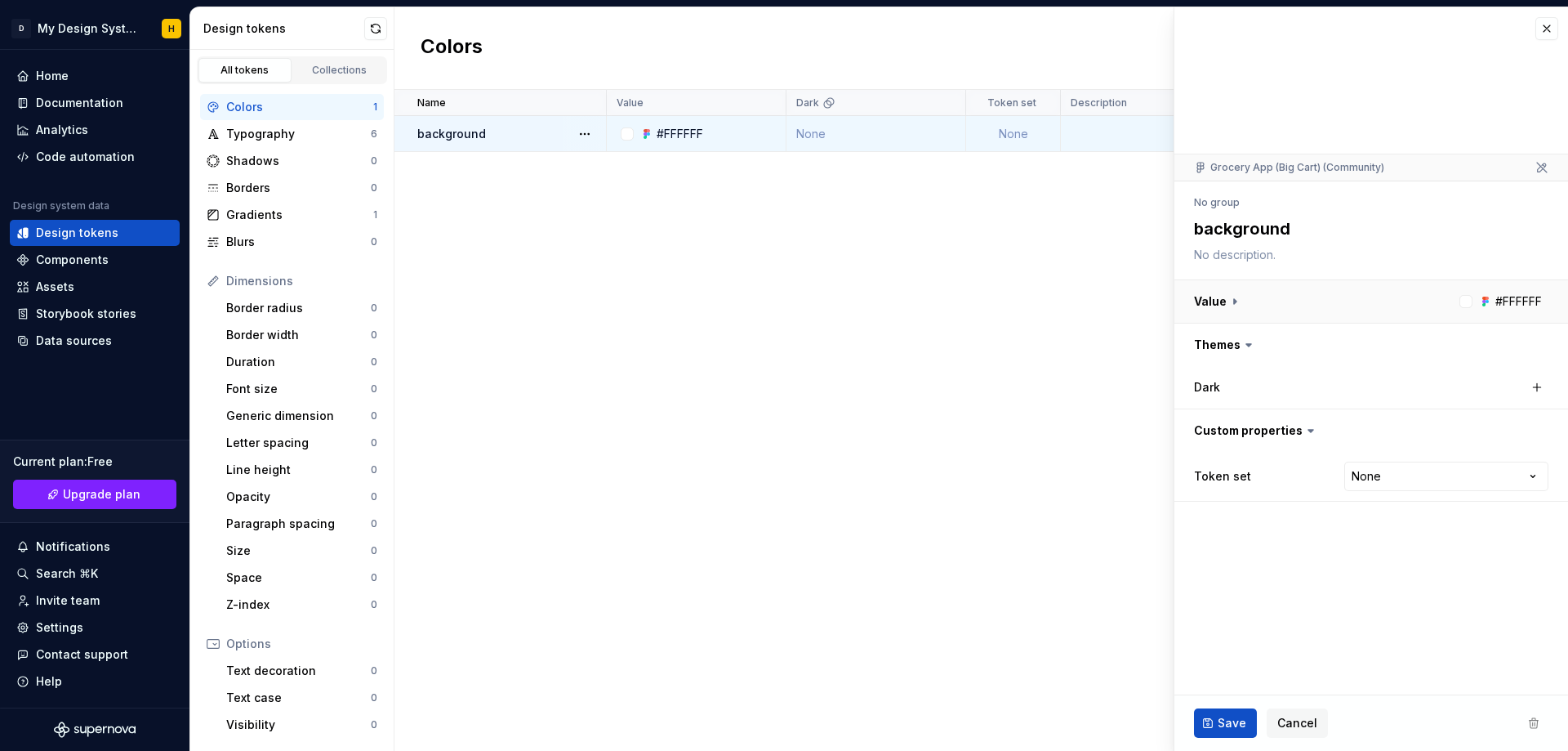
click at [1203, 303] on button "button" at bounding box center [1371, 301] width 393 height 43
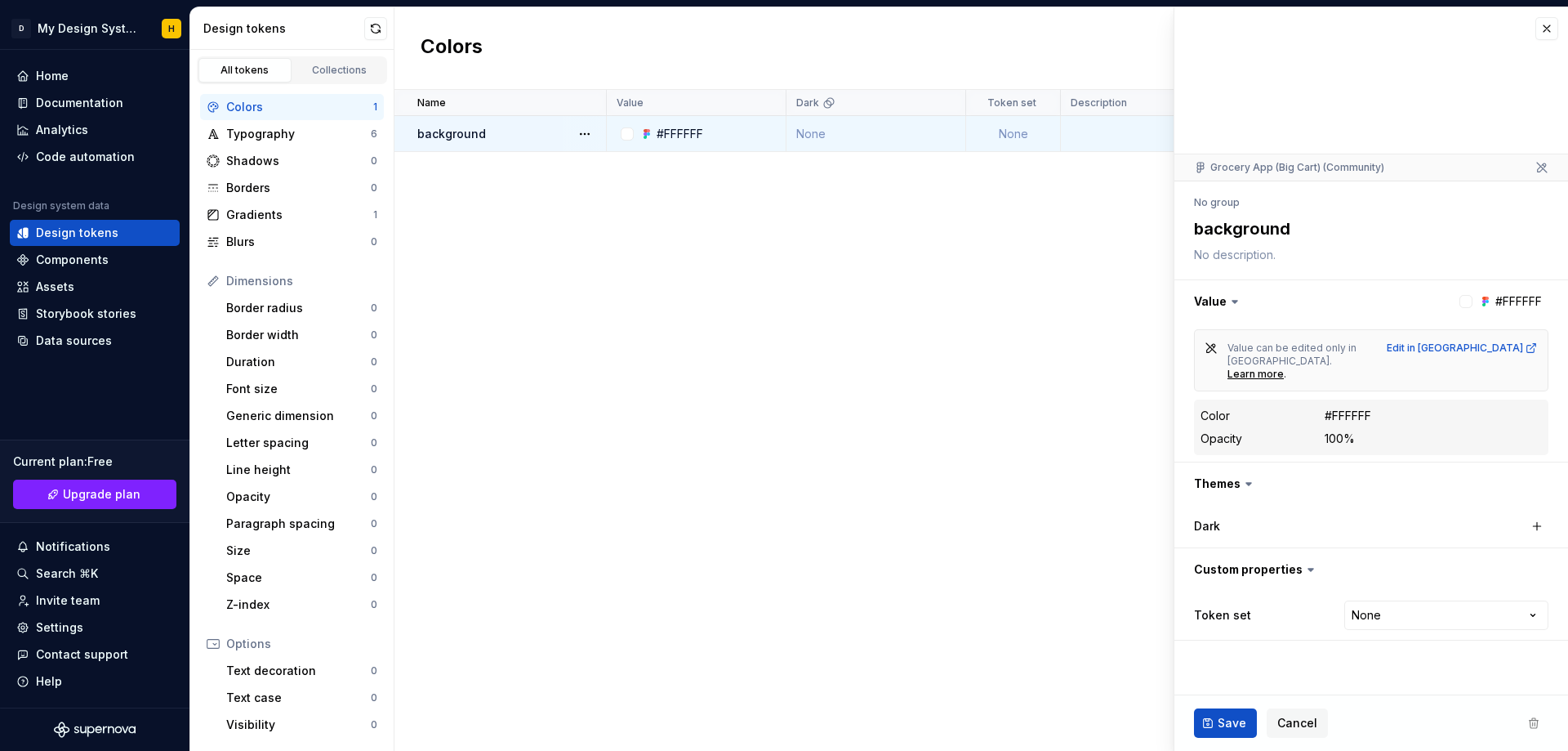
click at [1462, 303] on div at bounding box center [1466, 301] width 13 height 13
click at [1467, 300] on div at bounding box center [1466, 301] width 13 height 13
click at [1474, 303] on button "button" at bounding box center [1371, 301] width 393 height 43
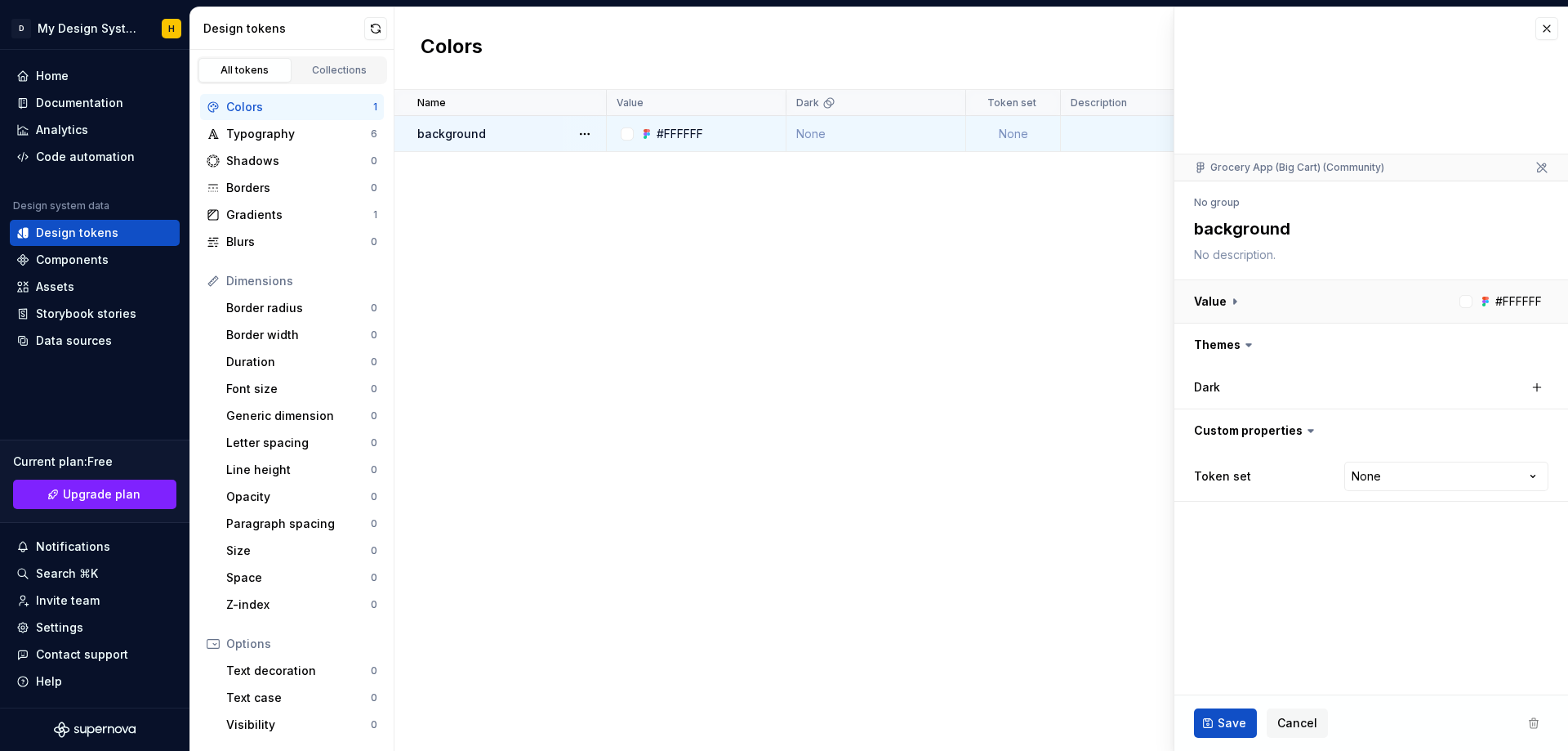
click at [1474, 303] on button "button" at bounding box center [1371, 301] width 393 height 43
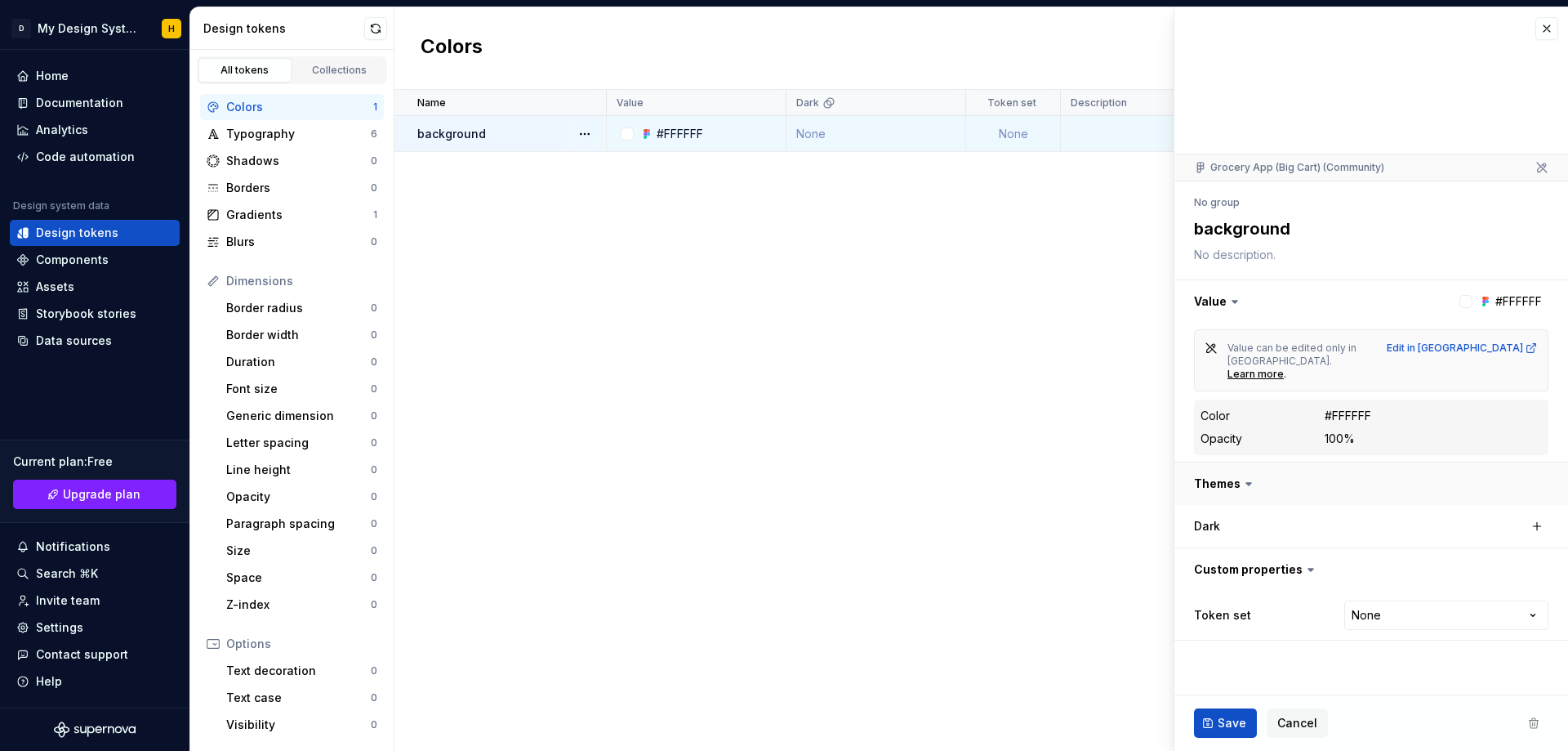
click at [1235, 462] on button "button" at bounding box center [1371, 483] width 393 height 43
click at [1237, 462] on button "button" at bounding box center [1371, 483] width 393 height 43
click at [1235, 518] on div "Dark" at bounding box center [1275, 526] width 163 height 17
click at [1344, 406] on dl "Color #FFFFFF Opacity 100%" at bounding box center [1371, 427] width 341 height 43
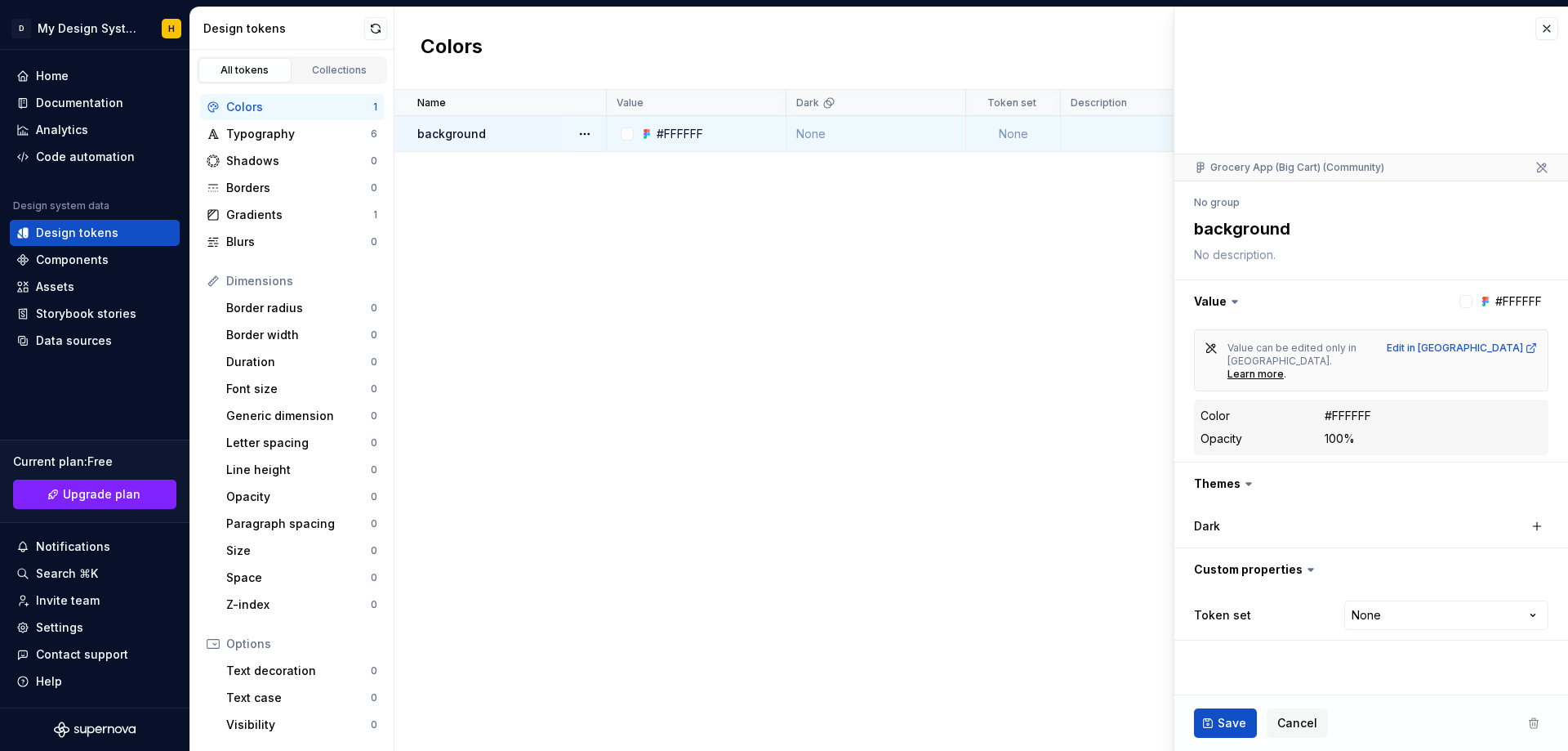
click at [1344, 406] on dl "Color #FFFFFF Opacity 100%" at bounding box center [1371, 427] width 341 height 43
click at [1483, 347] on div "Edit in [GEOGRAPHIC_DATA]" at bounding box center [1462, 347] width 151 height 13
type textarea "*"
click at [272, 122] on div "Typography 6" at bounding box center [291, 134] width 184 height 26
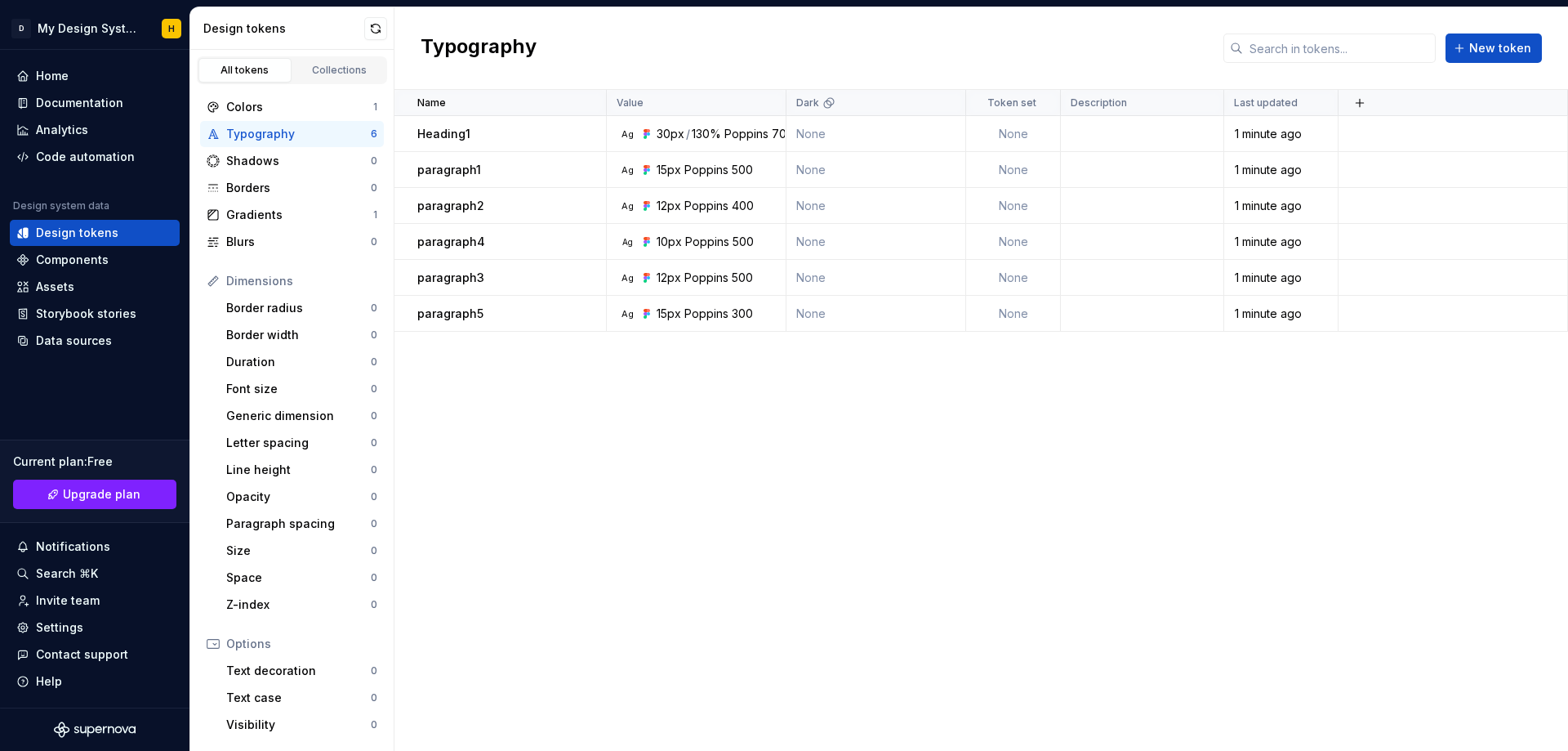
click at [303, 133] on div "Typography" at bounding box center [298, 133] width 145 height 17
click at [345, 67] on div "Collections" at bounding box center [340, 70] width 82 height 13
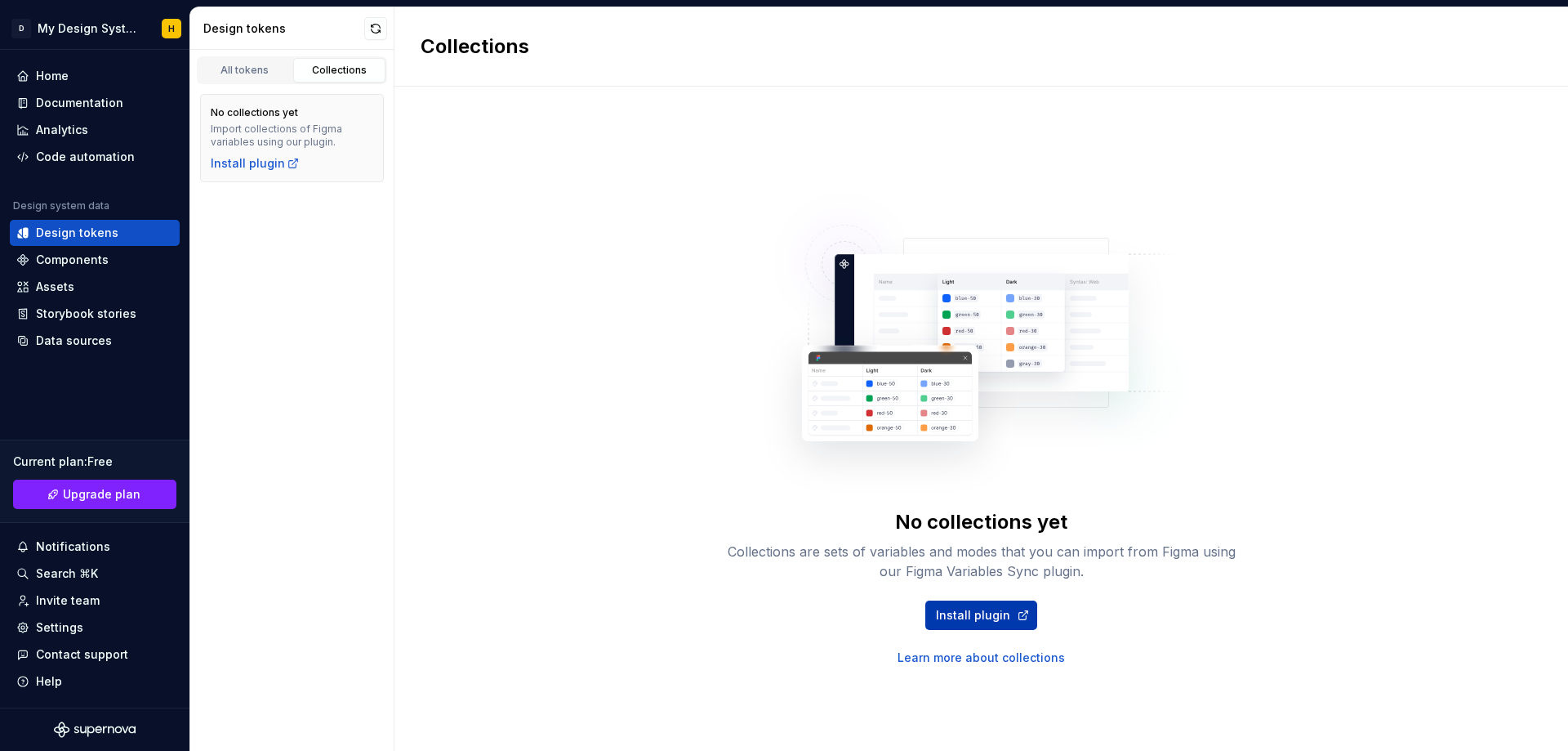
click at [972, 610] on span "Install plugin" at bounding box center [972, 615] width 74 height 17
click at [55, 281] on div "Assets" at bounding box center [55, 286] width 38 height 17
click at [117, 152] on div "Code automation" at bounding box center [85, 156] width 99 height 17
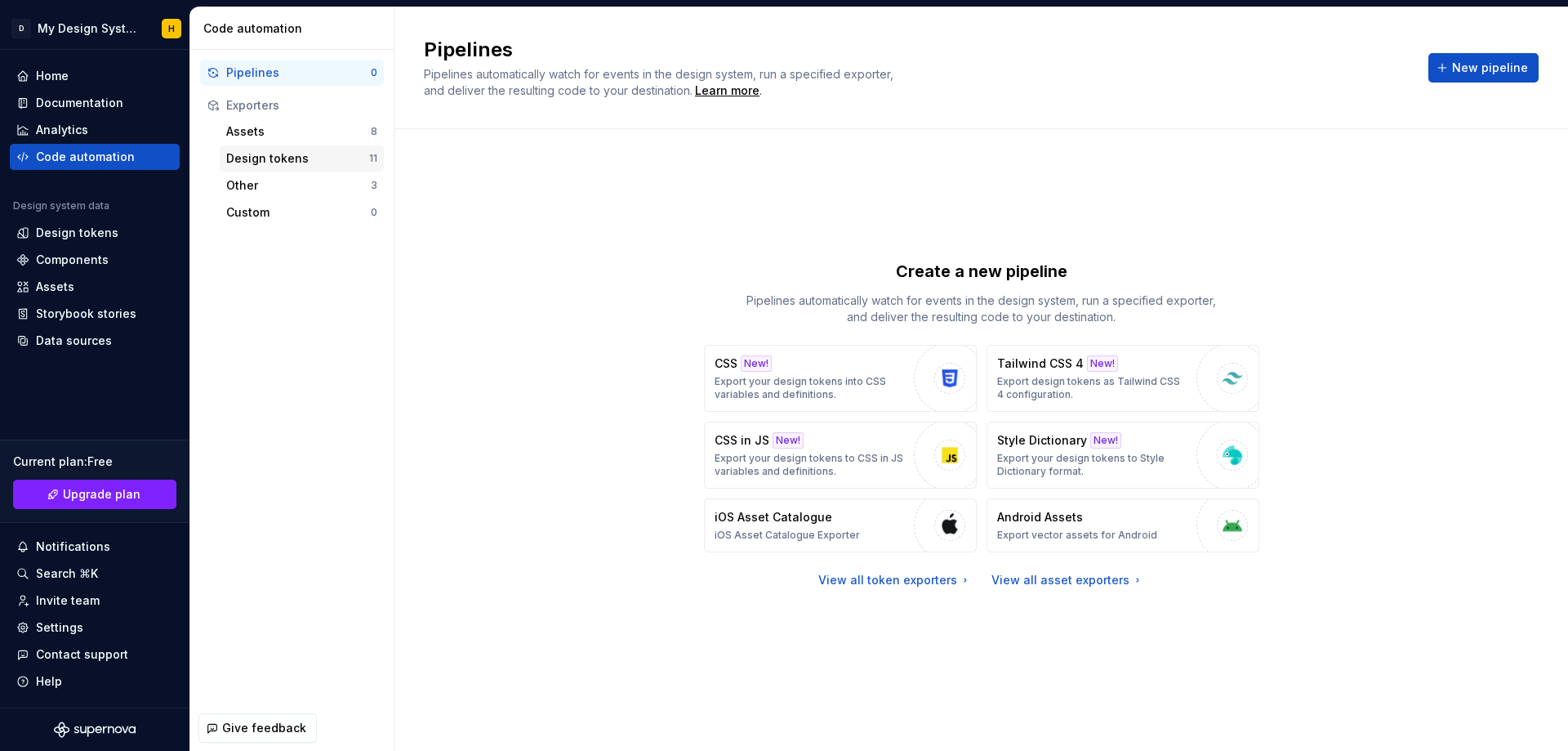
click at [294, 156] on div "Design tokens" at bounding box center [297, 158] width 143 height 17
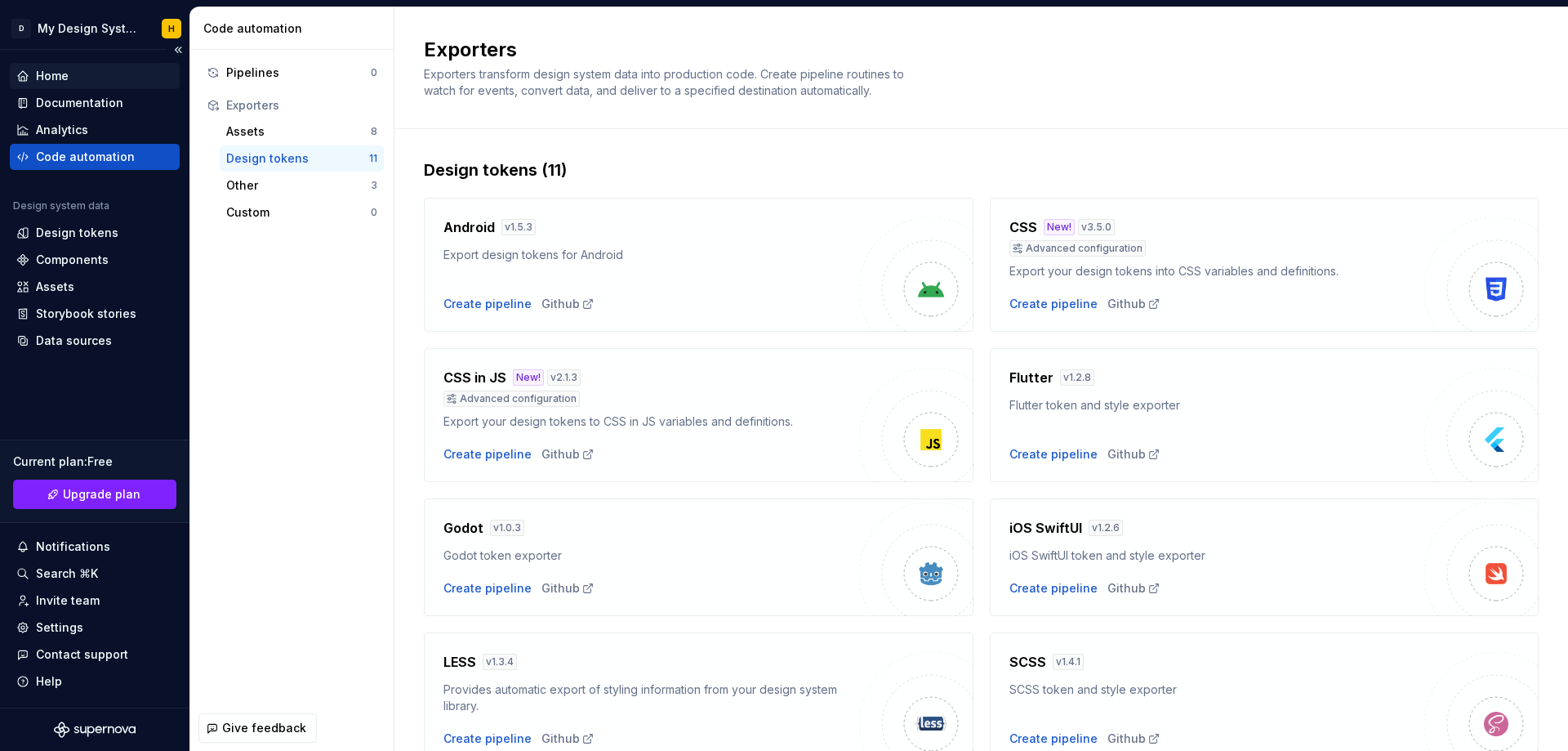
click at [67, 75] on div "Home" at bounding box center [51, 76] width 32 height 17
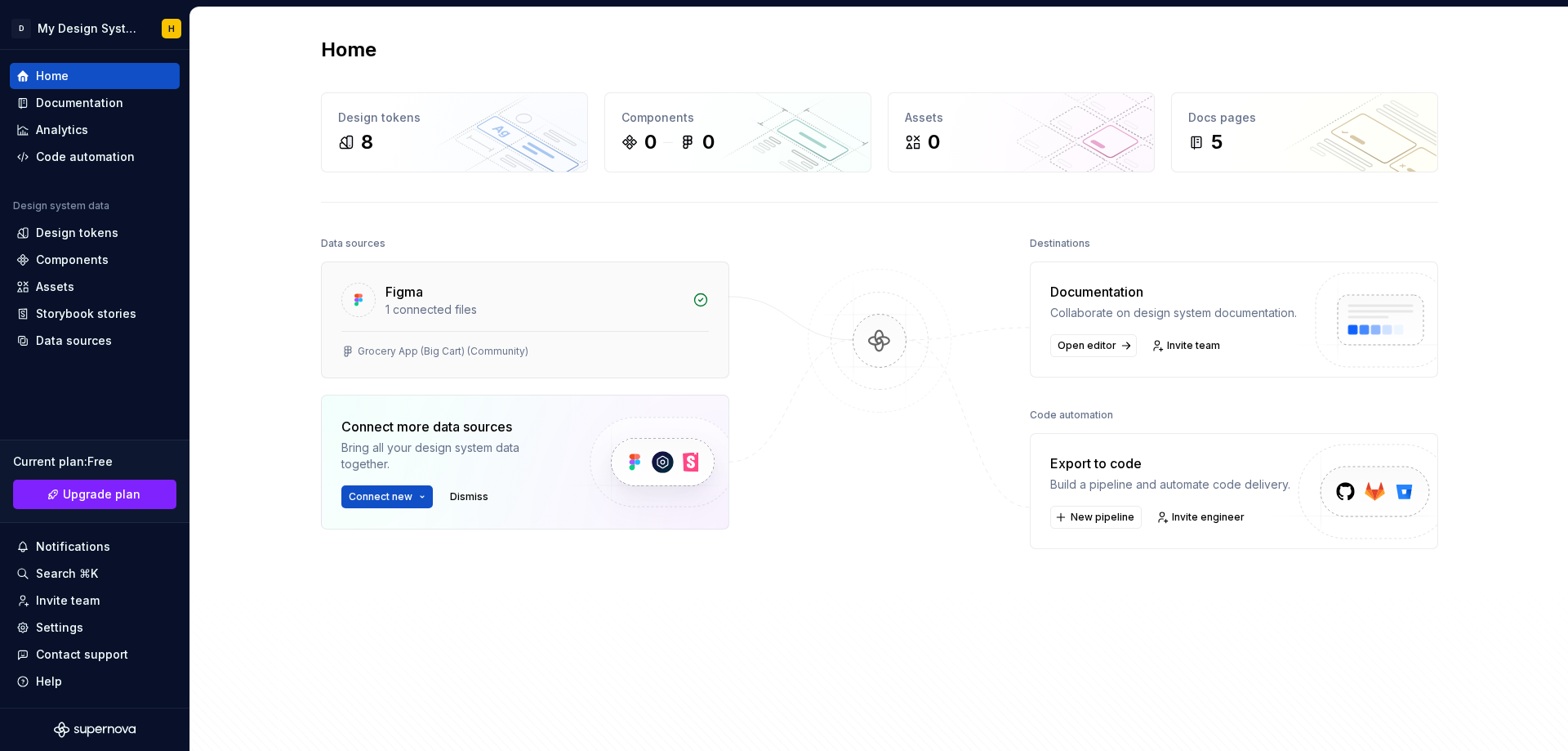
click at [585, 339] on div "Grocery App (Big Cart) (Community)" at bounding box center [525, 353] width 406 height 46
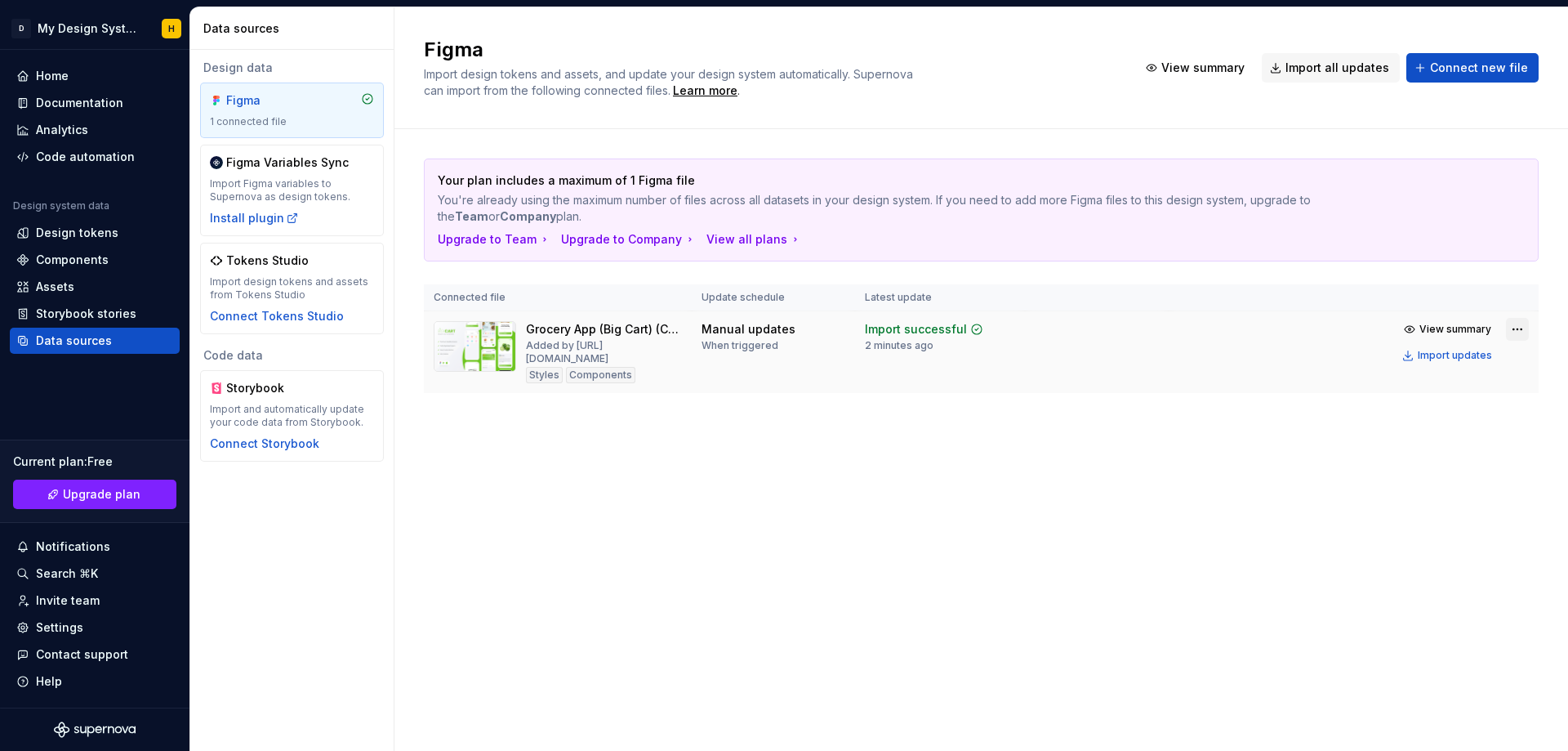
click at [1517, 321] on html "D My Design System H Home Documentation Analytics Code automation Design system…" at bounding box center [784, 375] width 1568 height 751
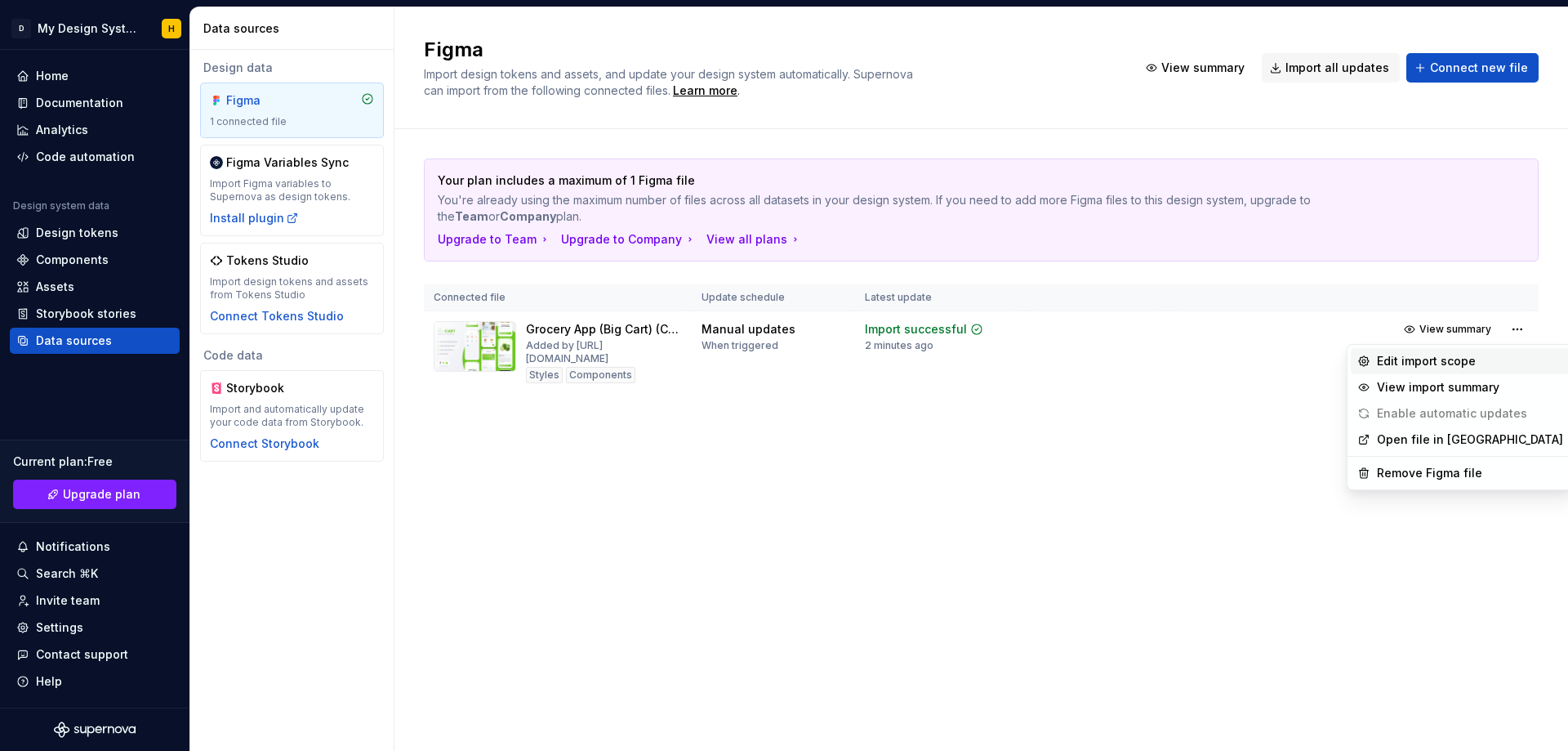
click at [1431, 363] on div "Edit import scope" at bounding box center [1470, 361] width 187 height 17
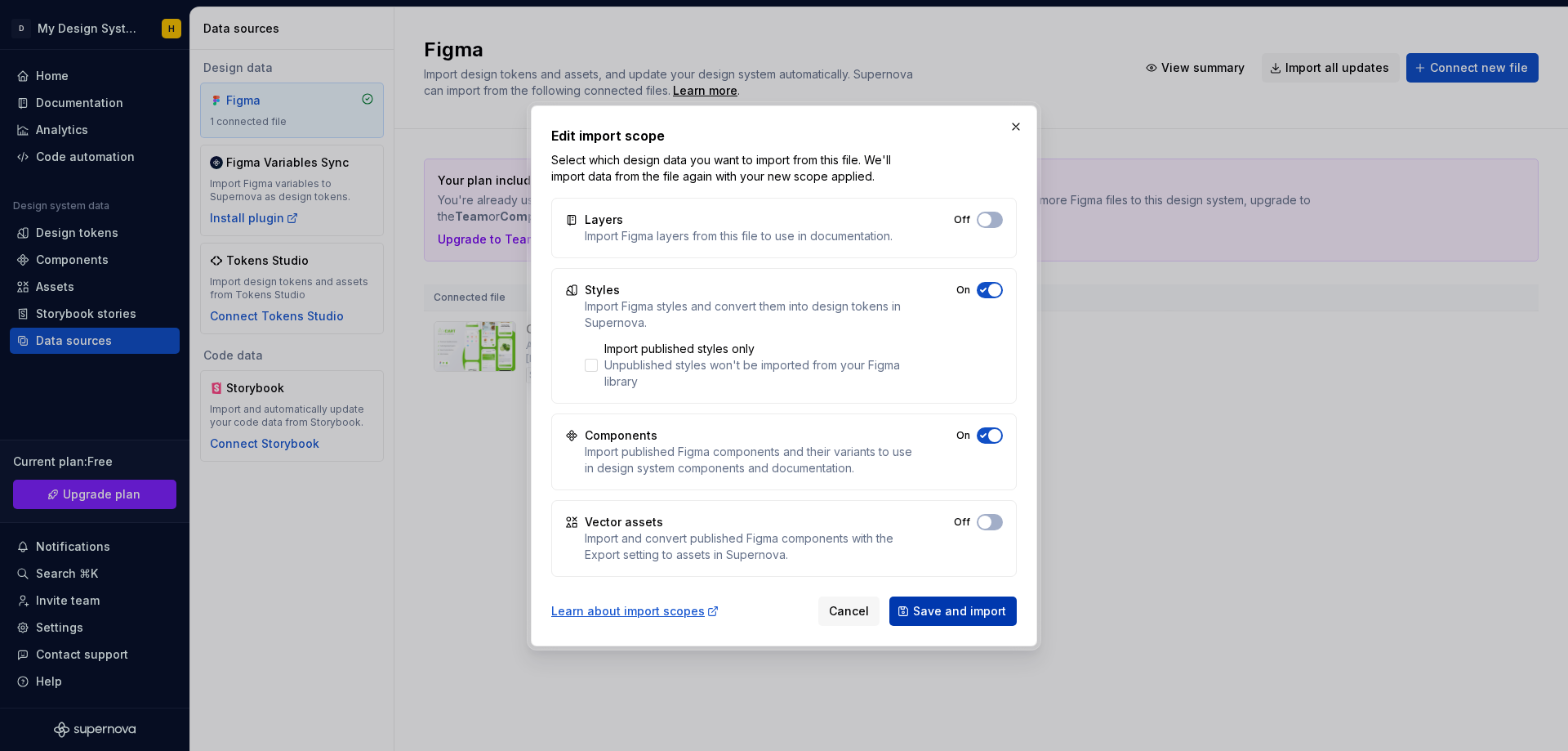
click at [970, 614] on span "Save and import" at bounding box center [959, 611] width 93 height 17
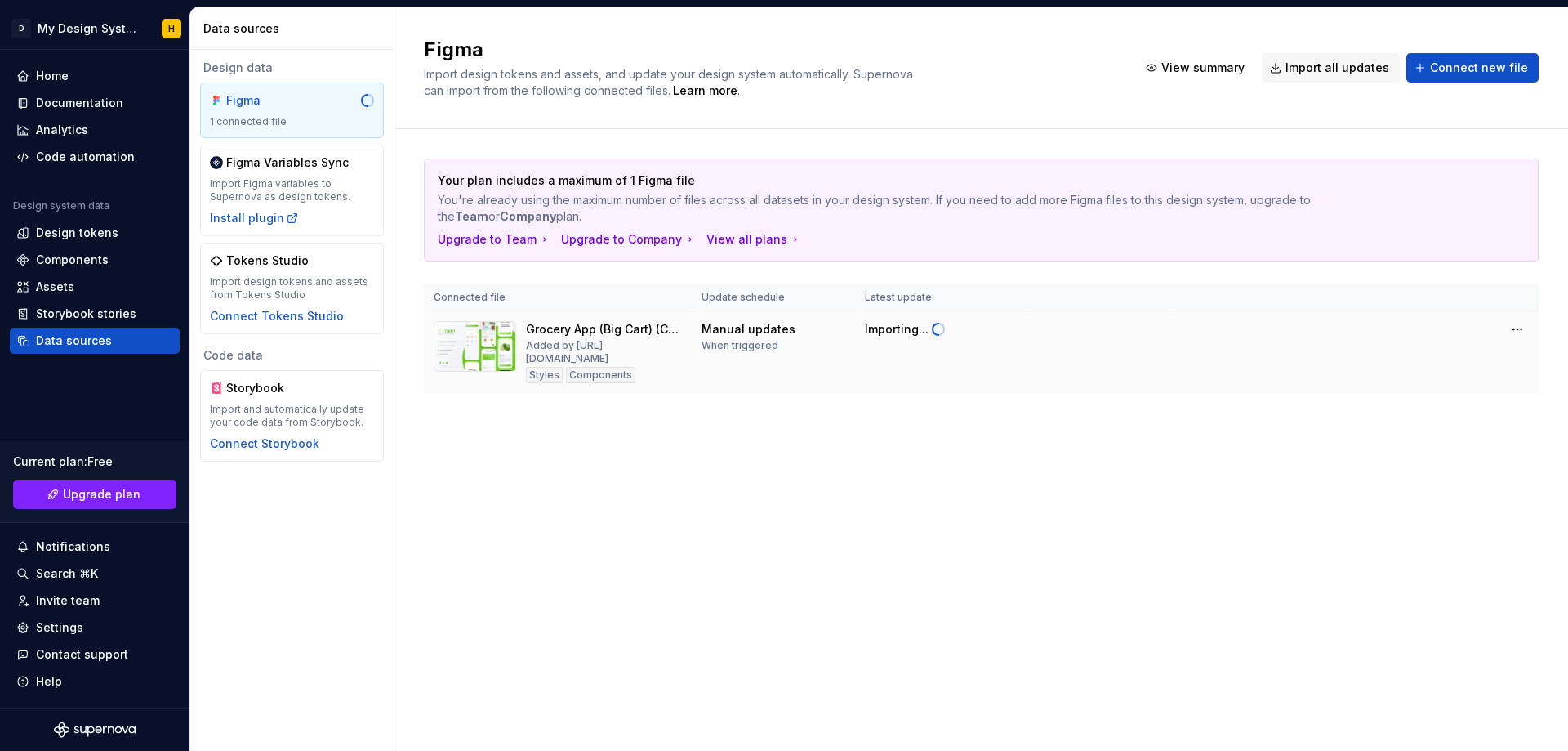
click at [538, 383] on div "Styles" at bounding box center [544, 374] width 37 height 17
click at [622, 383] on div "Components" at bounding box center [601, 374] width 70 height 17
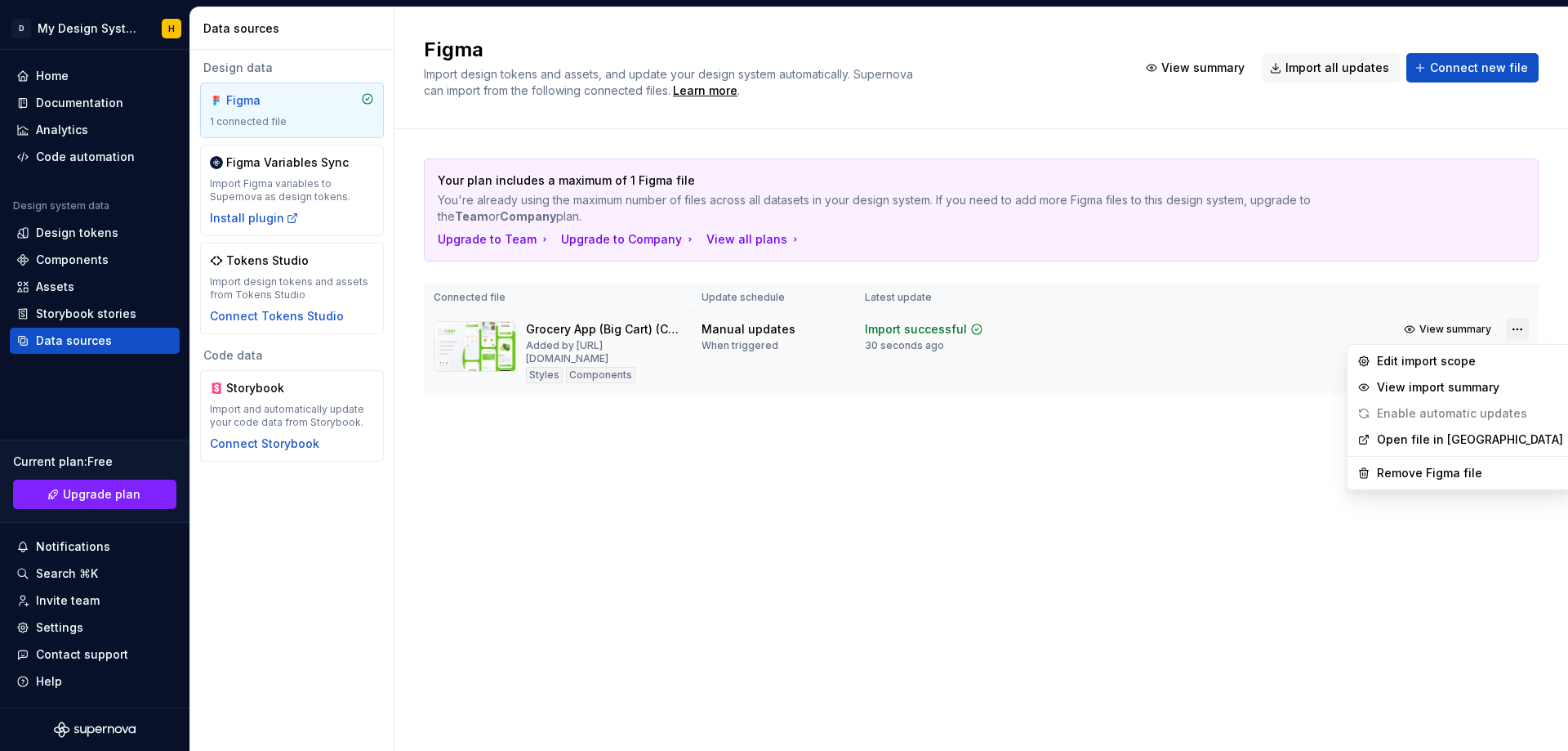
click at [1519, 327] on html "D My Design System H Home Documentation Analytics Code automation Design system…" at bounding box center [784, 375] width 1568 height 751
click at [547, 426] on html "D My Design System H Home Documentation Analytics Code automation Design system…" at bounding box center [784, 375] width 1568 height 751
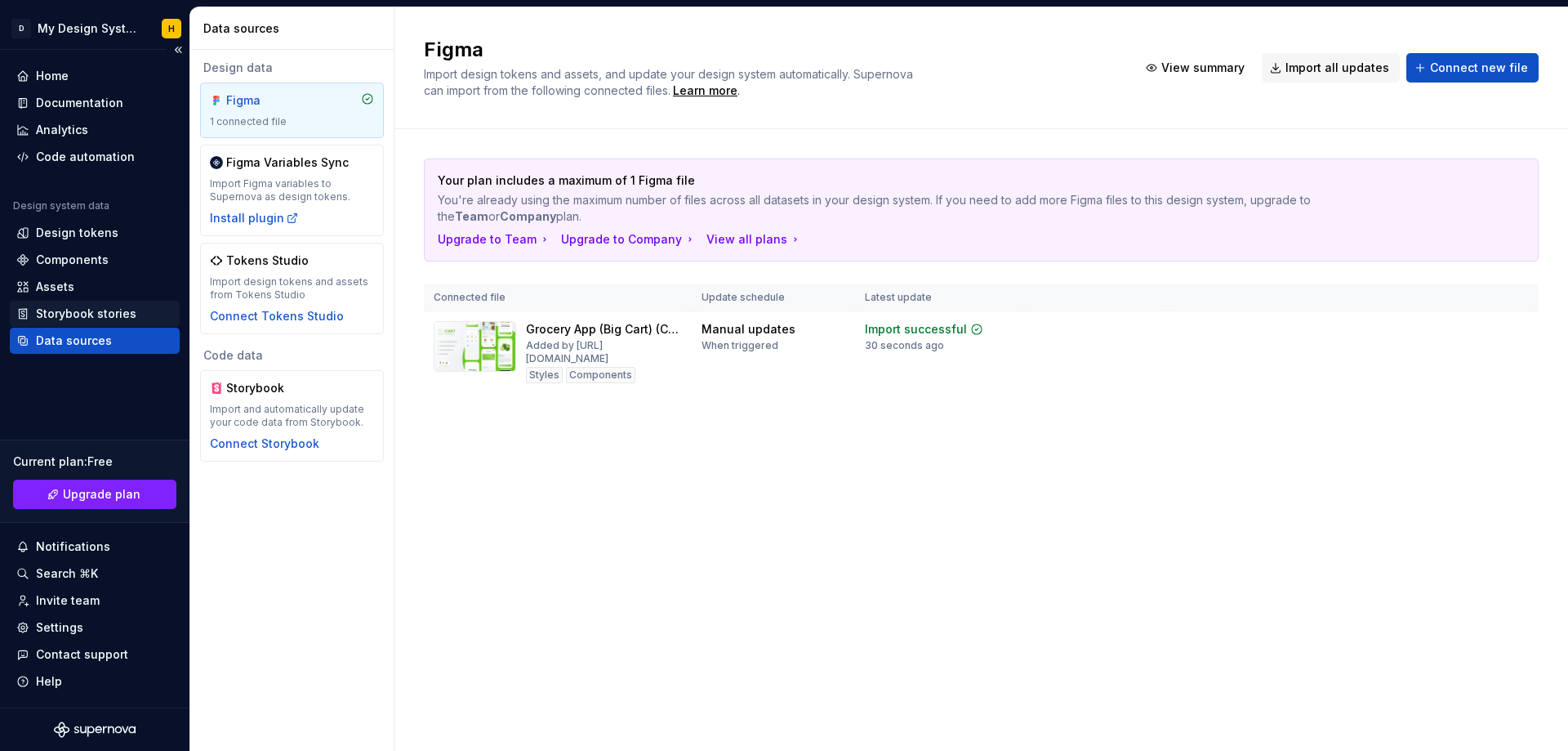
click at [45, 305] on div "Storybook stories" at bounding box center [85, 313] width 100 height 17
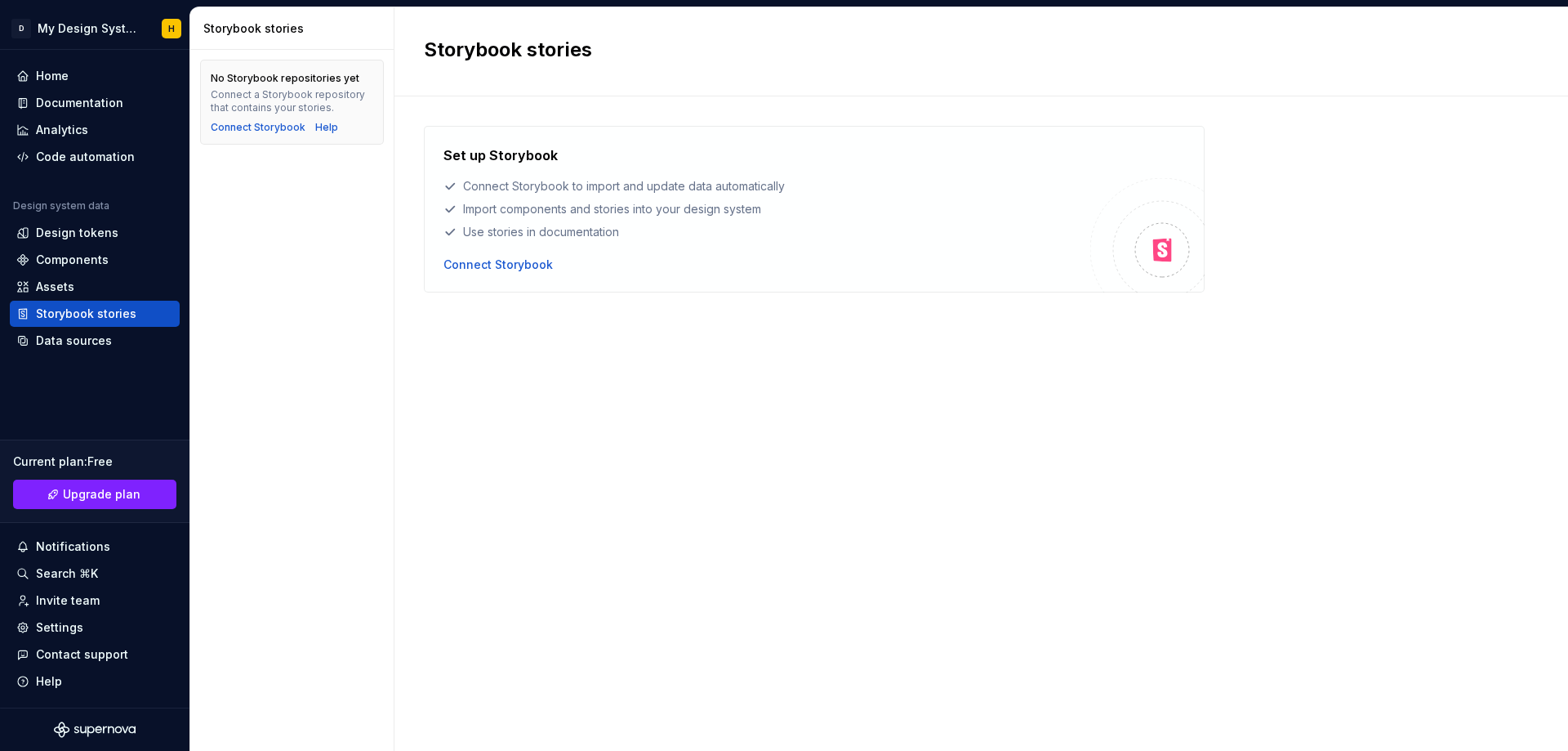
click at [940, 372] on div "Set up Storybook Connect Storybook to import and update data automatically Impo…" at bounding box center [981, 406] width 1115 height 563
